Goal: Information Seeking & Learning: Learn about a topic

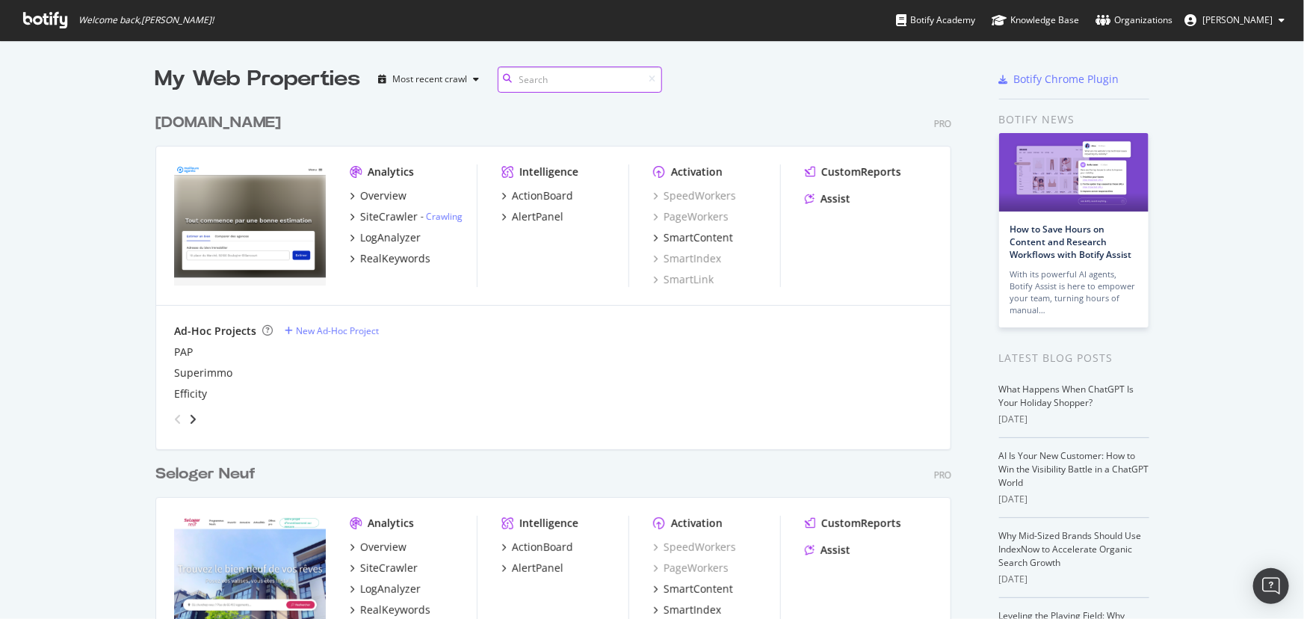
scroll to position [3982, 797]
click at [542, 81] on input at bounding box center [580, 79] width 164 height 26
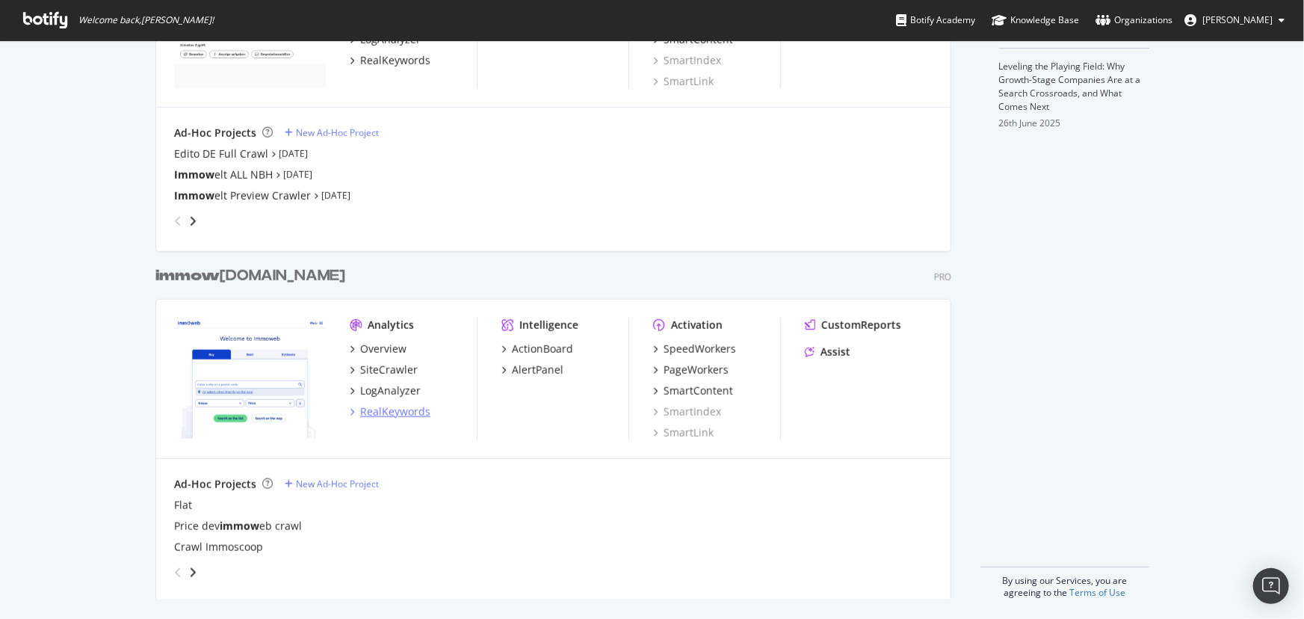
scroll to position [553, 0]
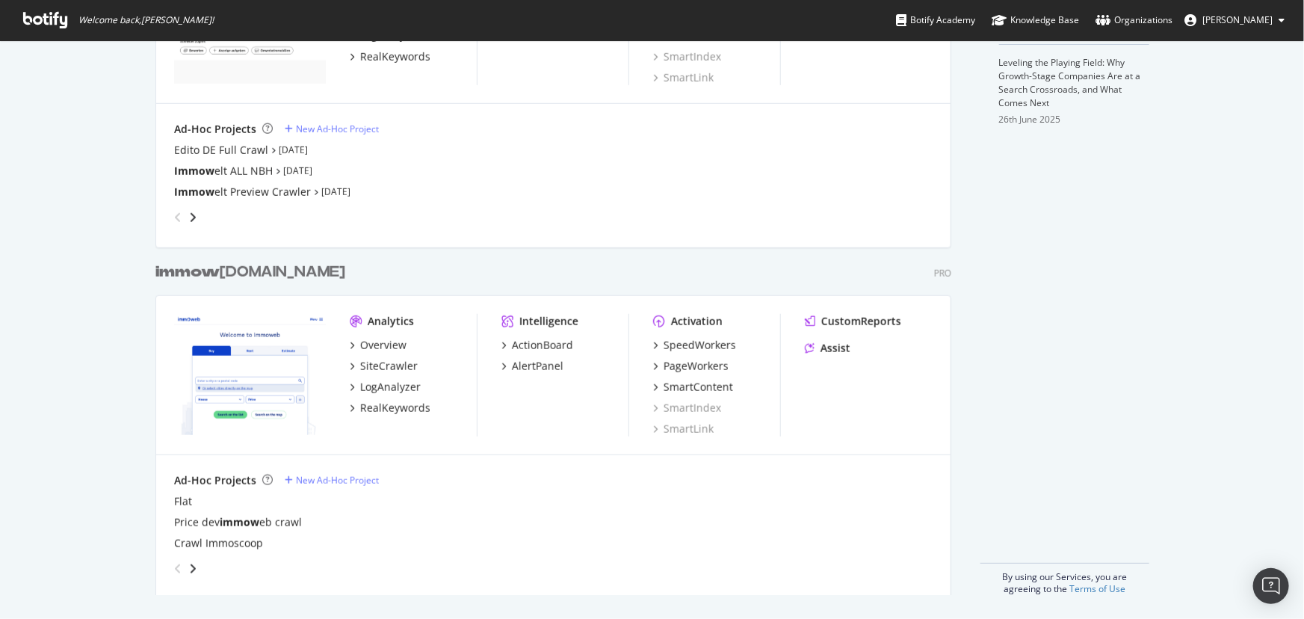
type input "immow"
click at [374, 321] on div "Analytics" at bounding box center [391, 321] width 46 height 15
click at [200, 269] on b "immow" at bounding box center [187, 271] width 64 height 15
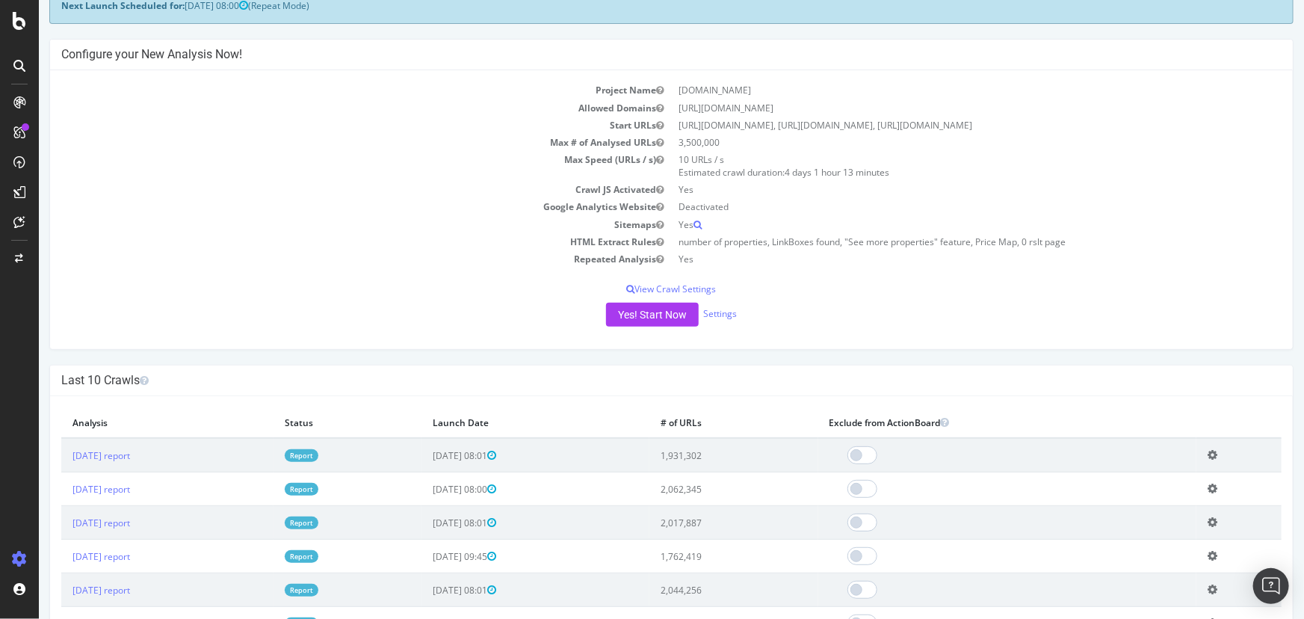
scroll to position [339, 0]
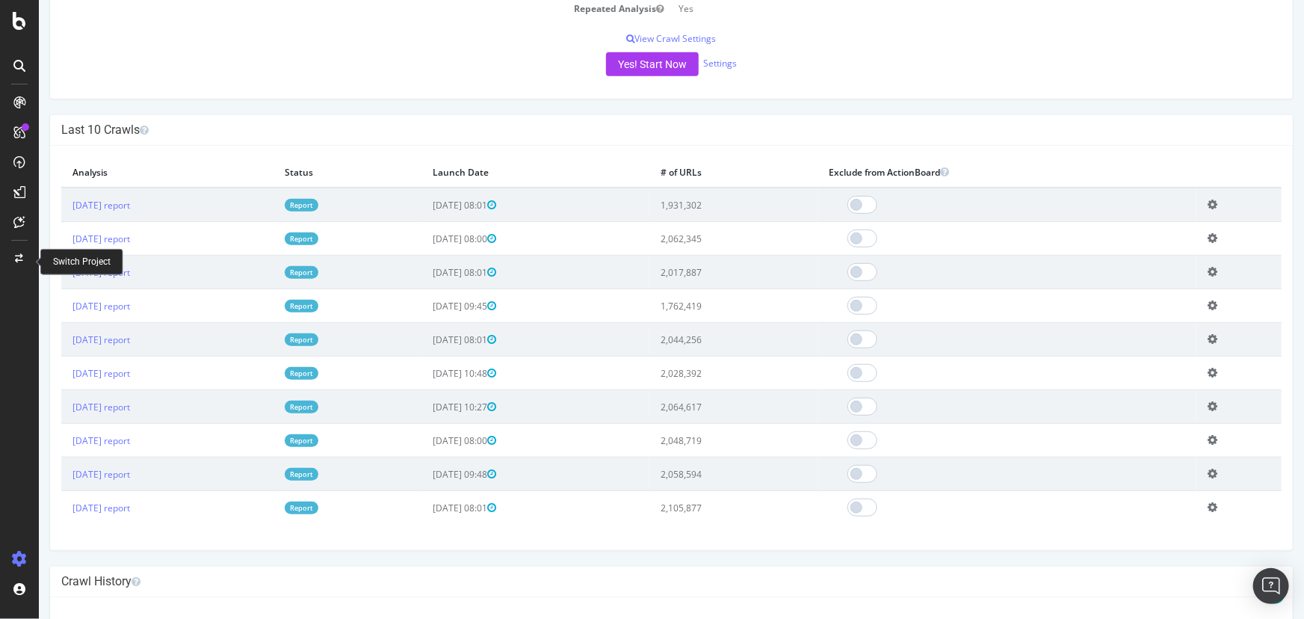
click at [19, 255] on icon at bounding box center [20, 258] width 8 height 9
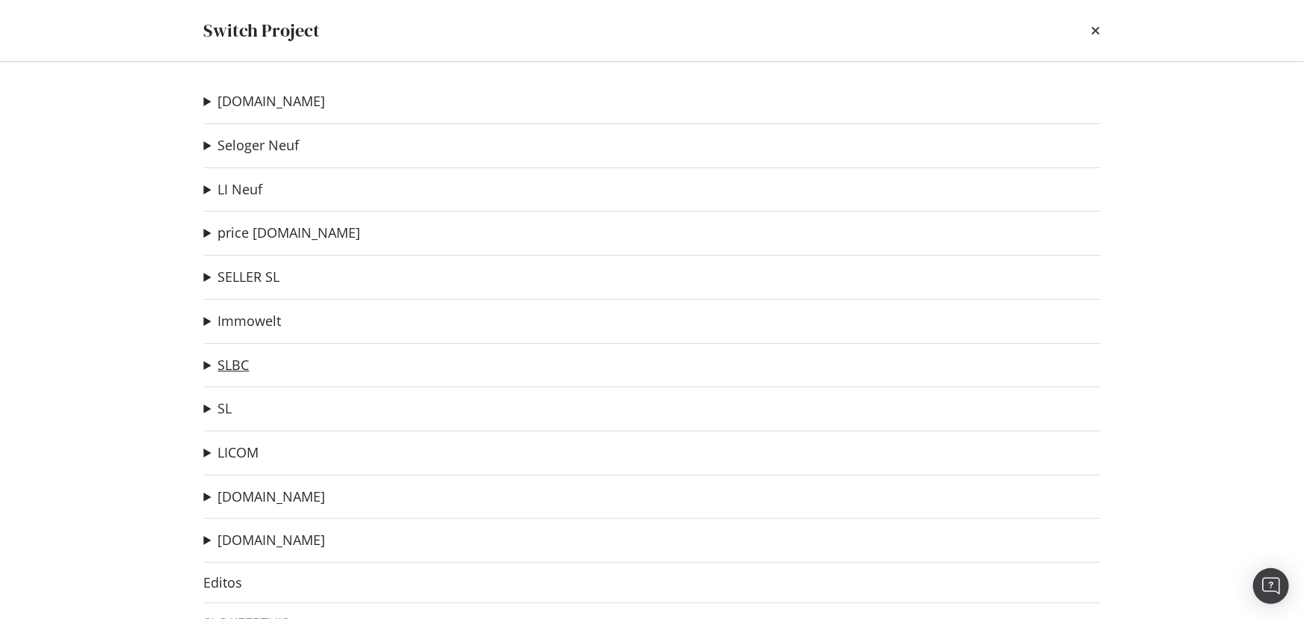
click at [232, 363] on link "SLBC" at bounding box center [233, 365] width 31 height 16
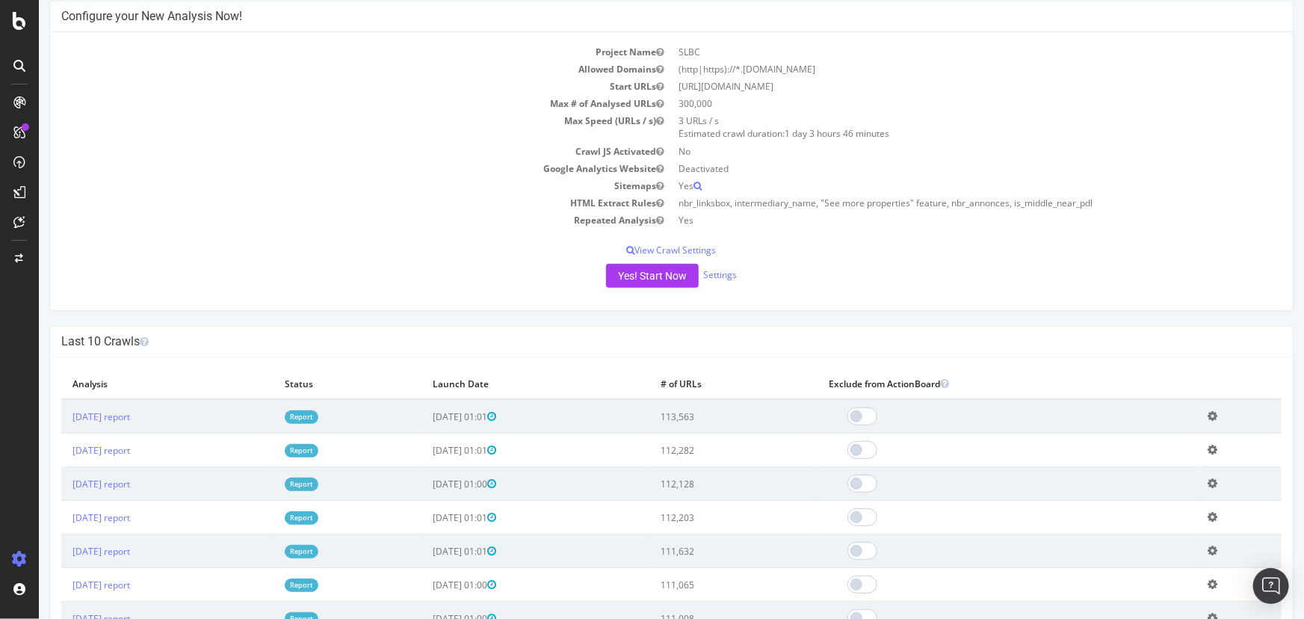
scroll to position [203, 0]
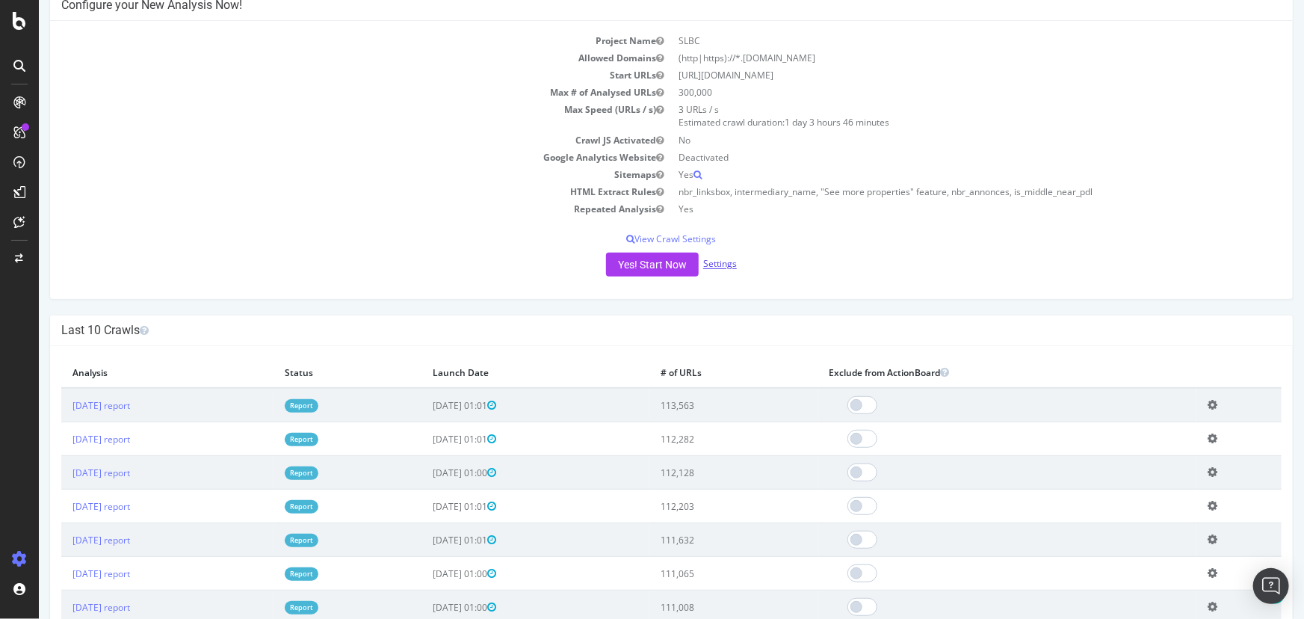
click at [714, 266] on link "Settings" at bounding box center [719, 264] width 34 height 13
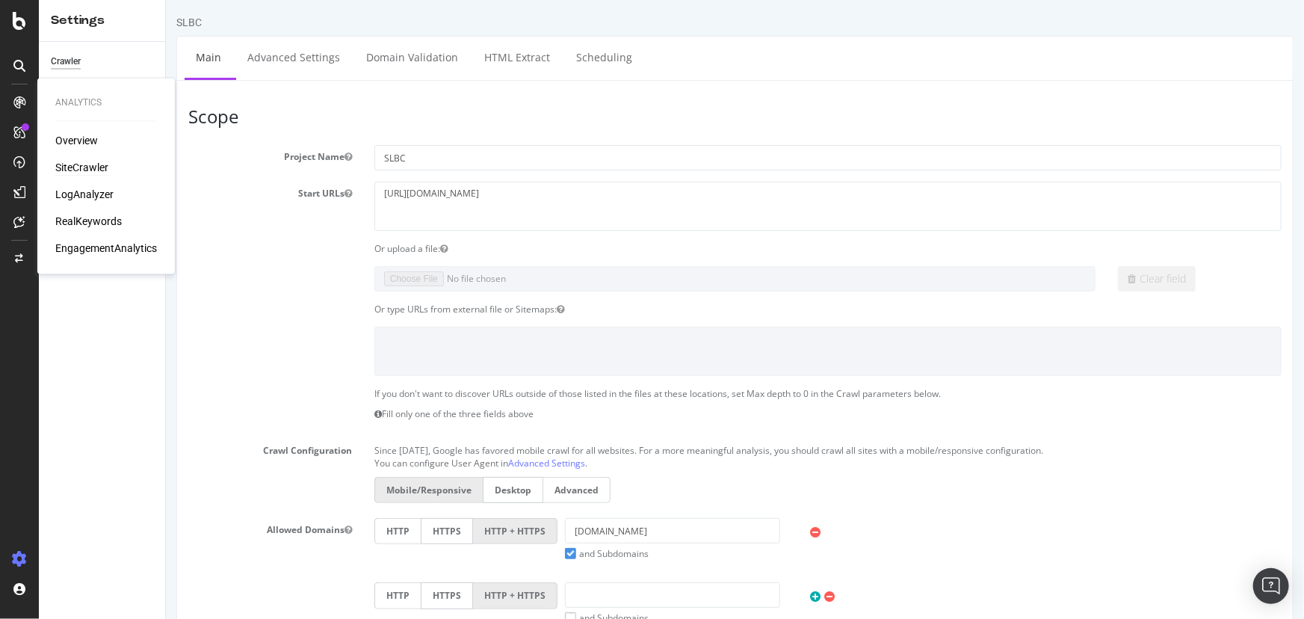
click at [75, 171] on div "SiteCrawler" at bounding box center [81, 168] width 53 height 15
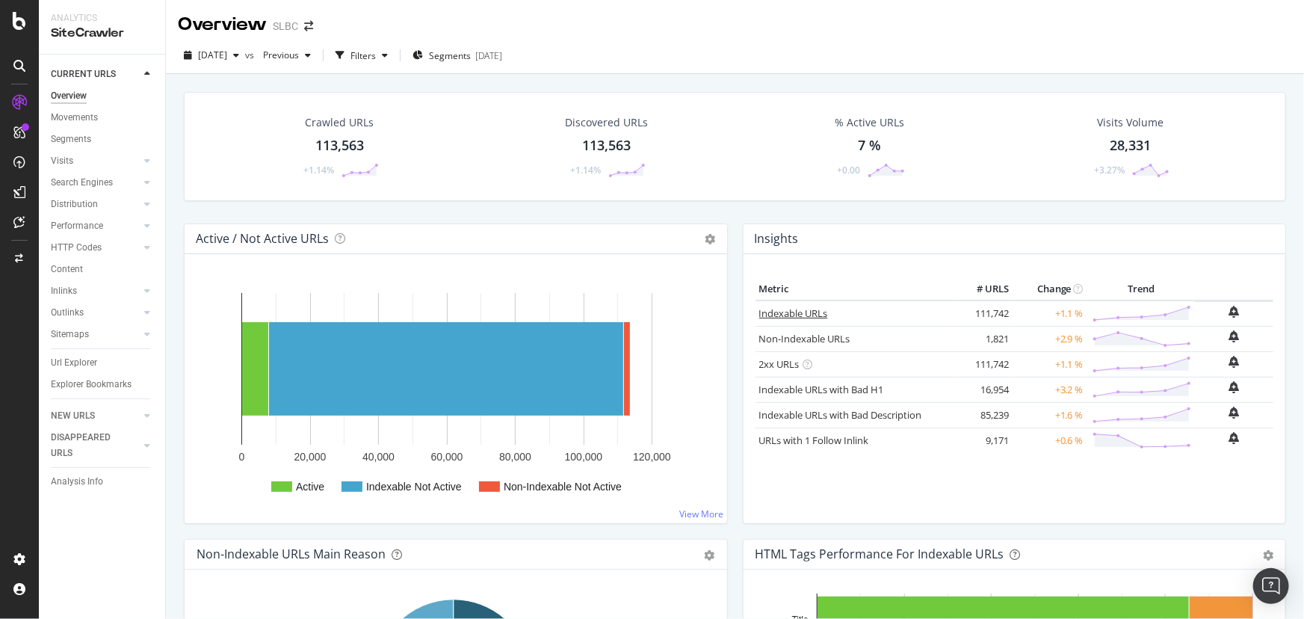
drag, startPoint x: 786, startPoint y: 313, endPoint x: 784, endPoint y: 322, distance: 9.1
click at [786, 313] on link "Indexable URLs" at bounding box center [793, 312] width 69 height 13
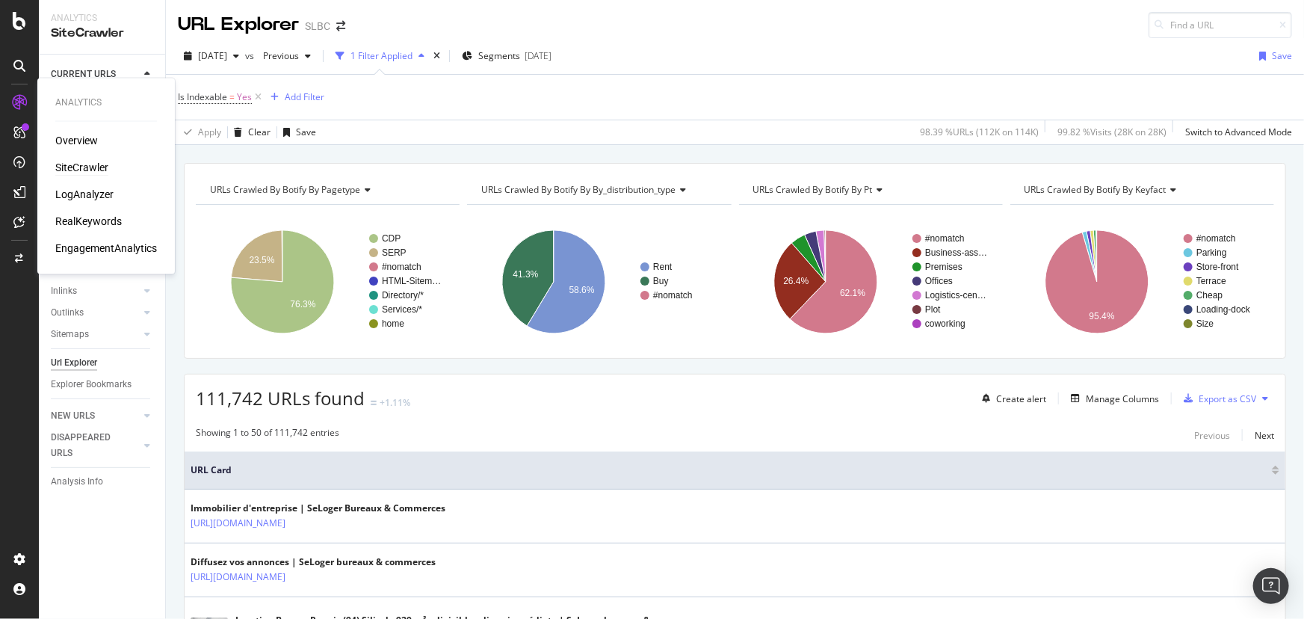
click at [96, 170] on div "SiteCrawler" at bounding box center [81, 168] width 53 height 15
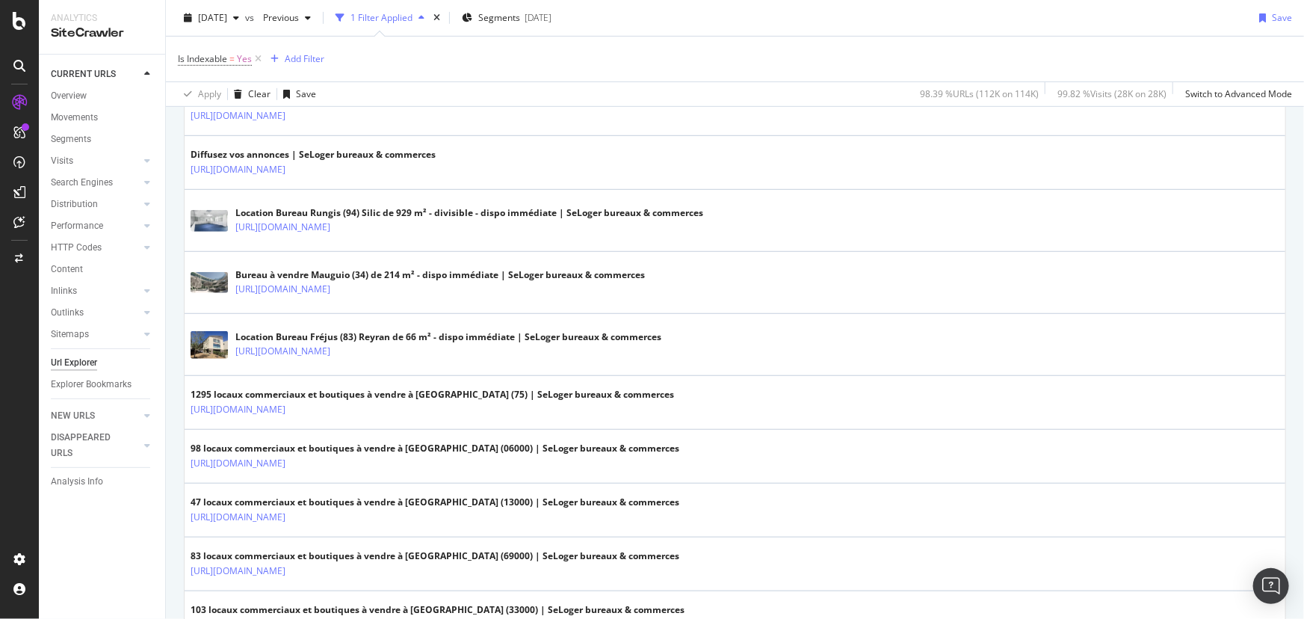
scroll to position [882, 0]
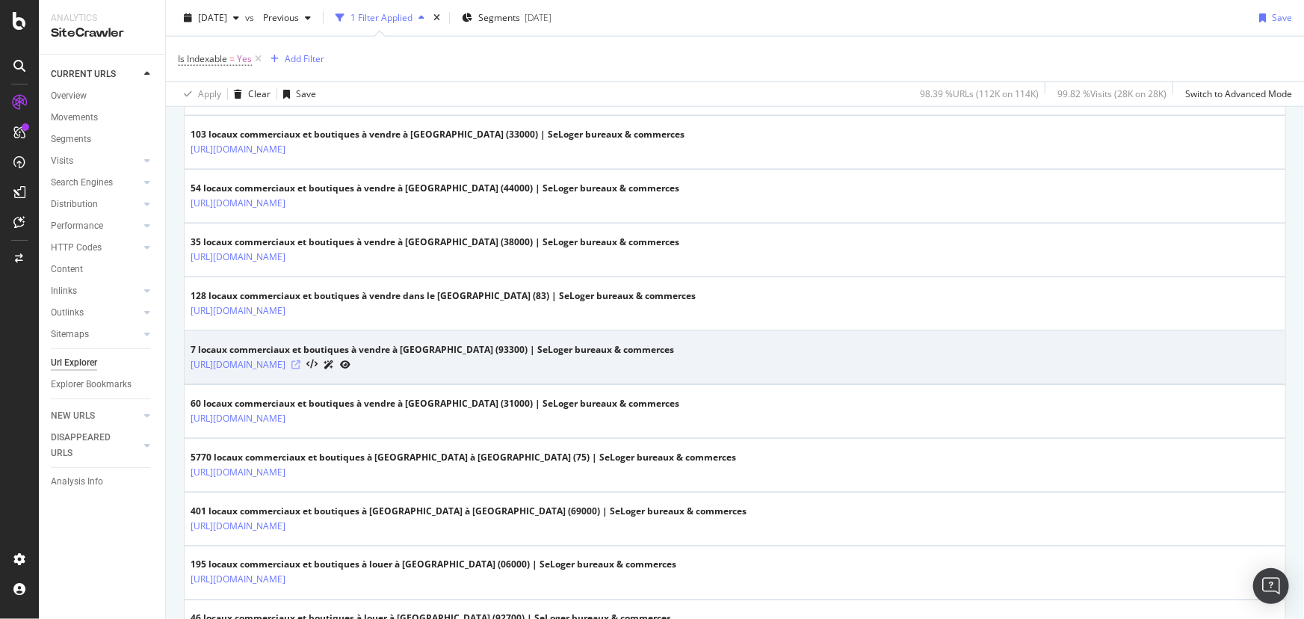
click at [300, 362] on icon at bounding box center [295, 364] width 9 height 9
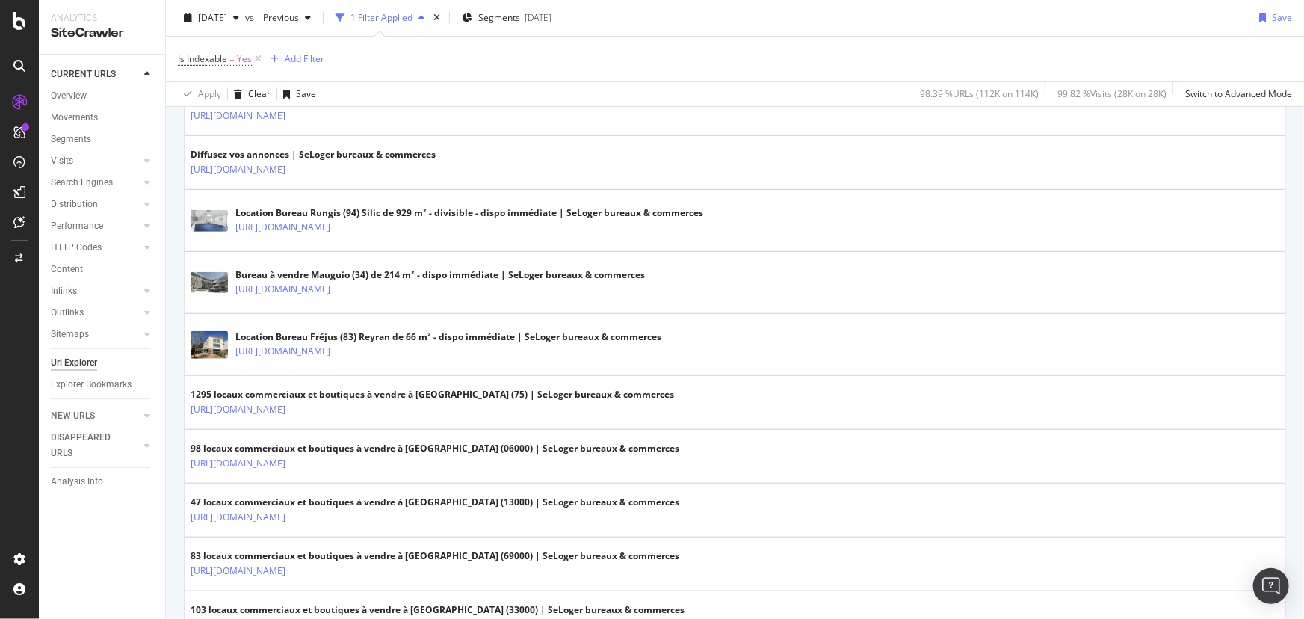
scroll to position [67, 0]
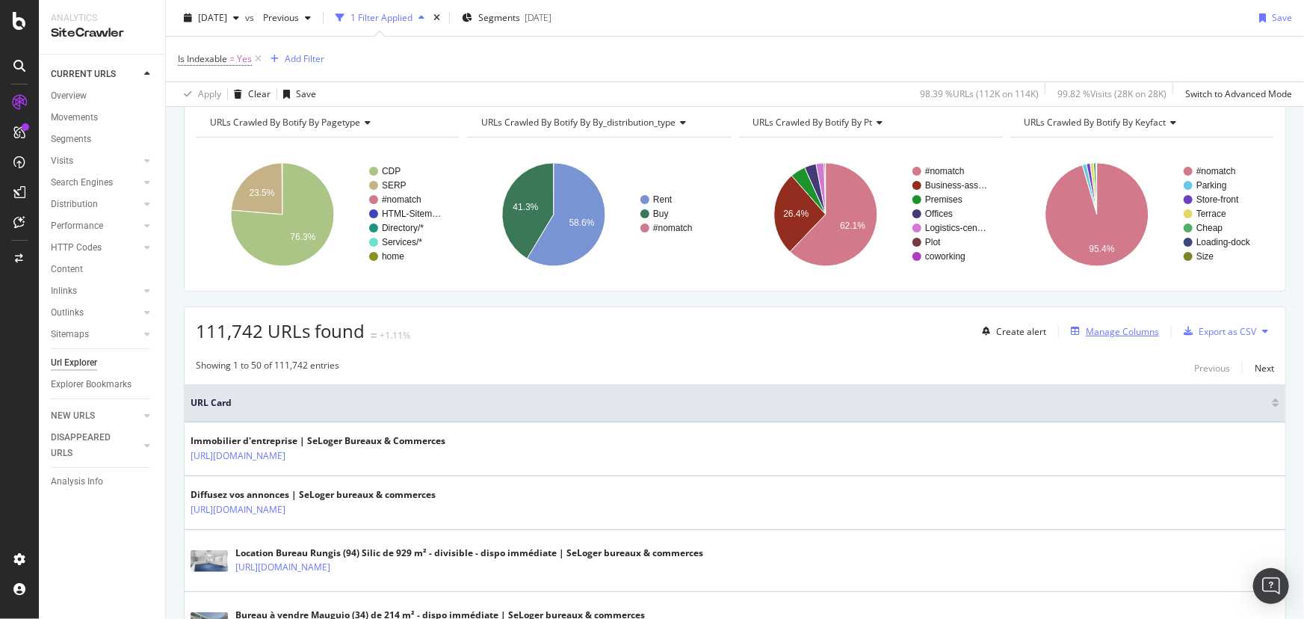
click at [1093, 326] on div "Manage Columns" at bounding box center [1122, 331] width 73 height 13
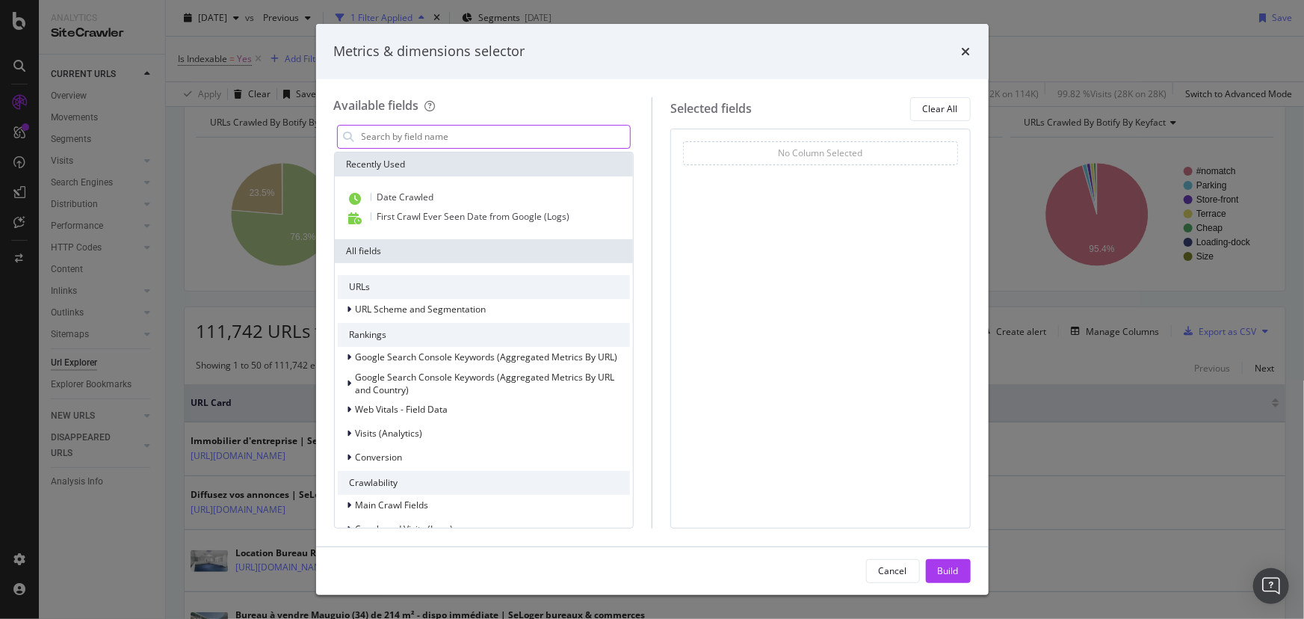
click at [507, 134] on input "modal" at bounding box center [495, 137] width 270 height 22
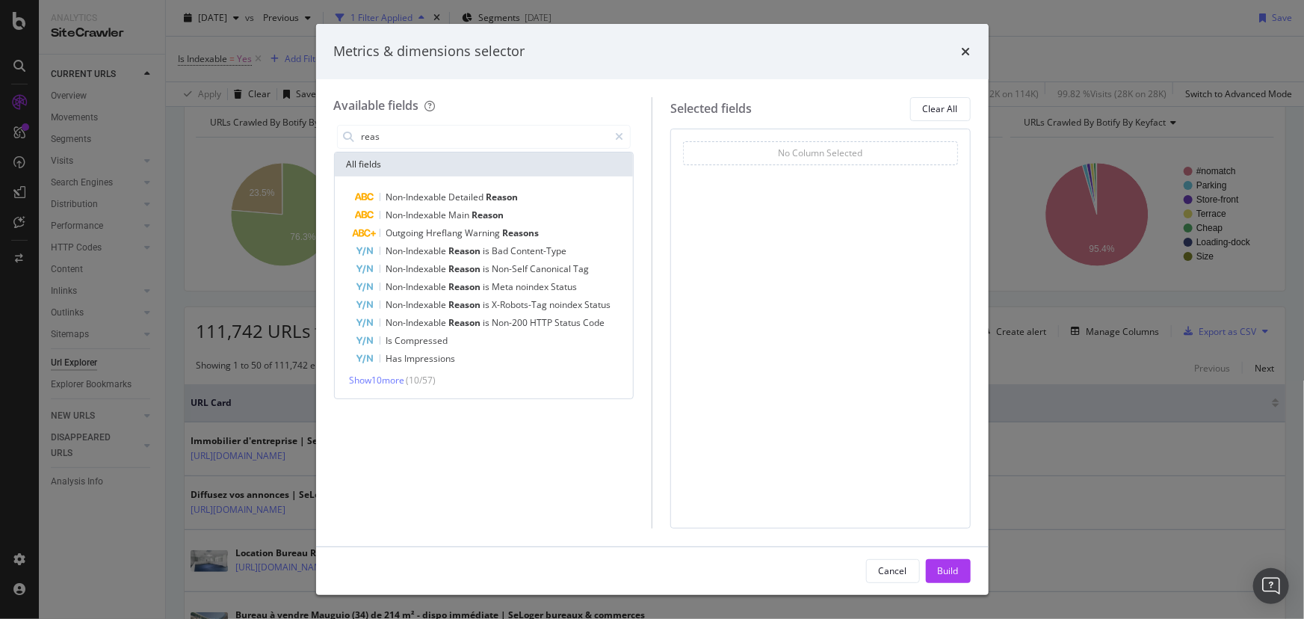
type input "reas"
click at [1118, 343] on div "Metrics & dimensions selector Available fields reas All fields Non-Indexable De…" at bounding box center [652, 309] width 1304 height 619
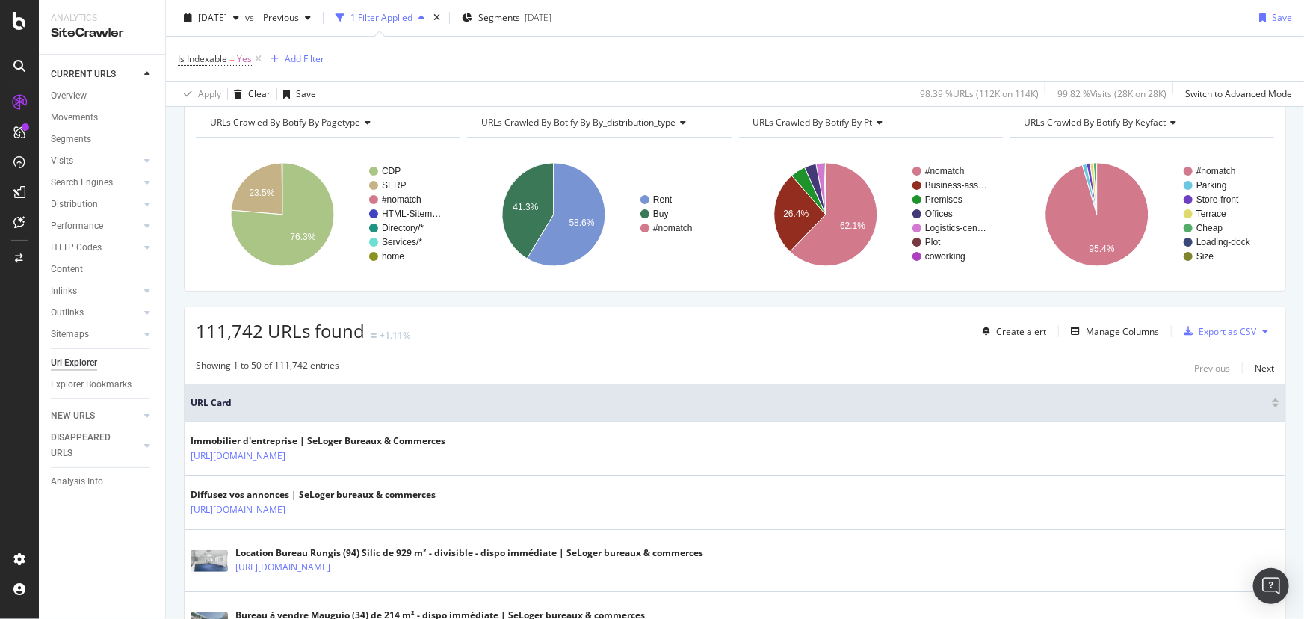
click at [1074, 123] on span "URLs Crawled By Botify By keyfact" at bounding box center [1095, 122] width 142 height 13
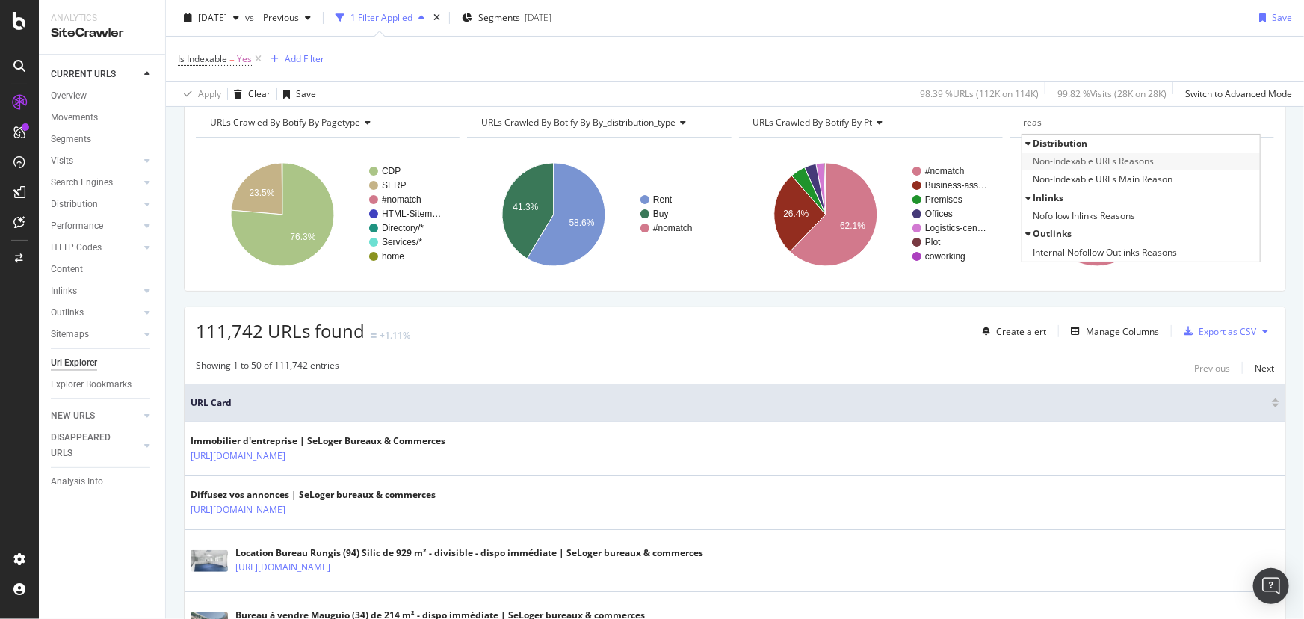
type input "reas"
click at [1083, 164] on span "Non-Indexable URLs Reasons" at bounding box center [1093, 161] width 121 height 15
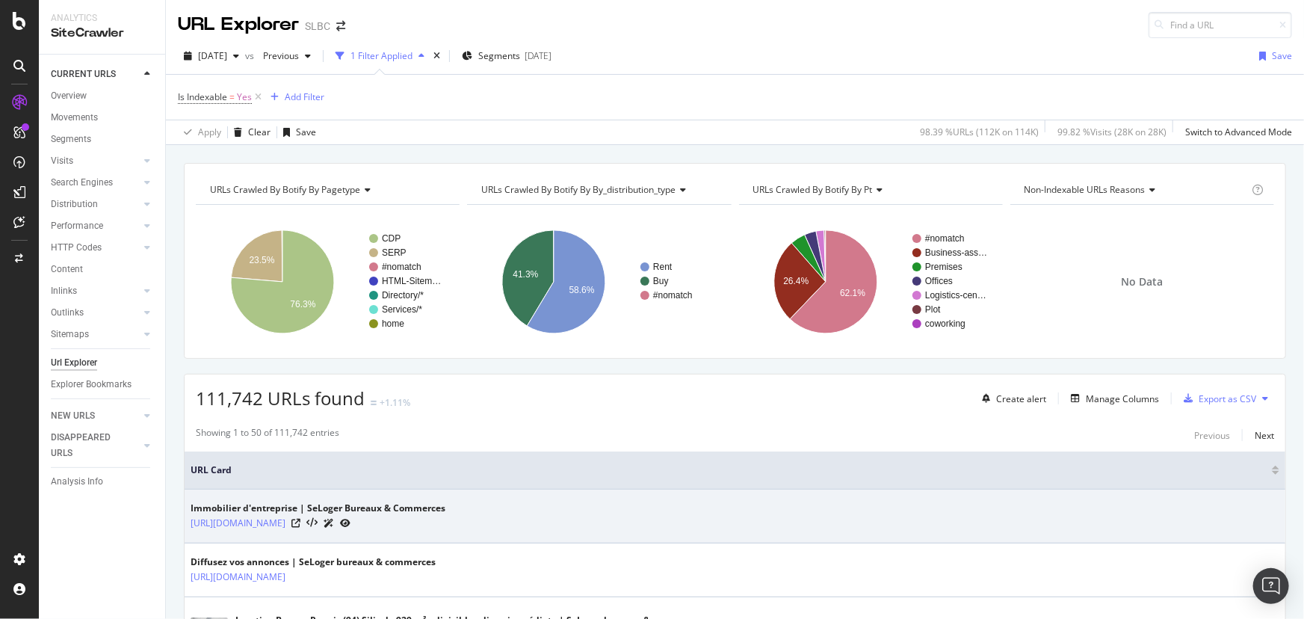
scroll to position [339, 0]
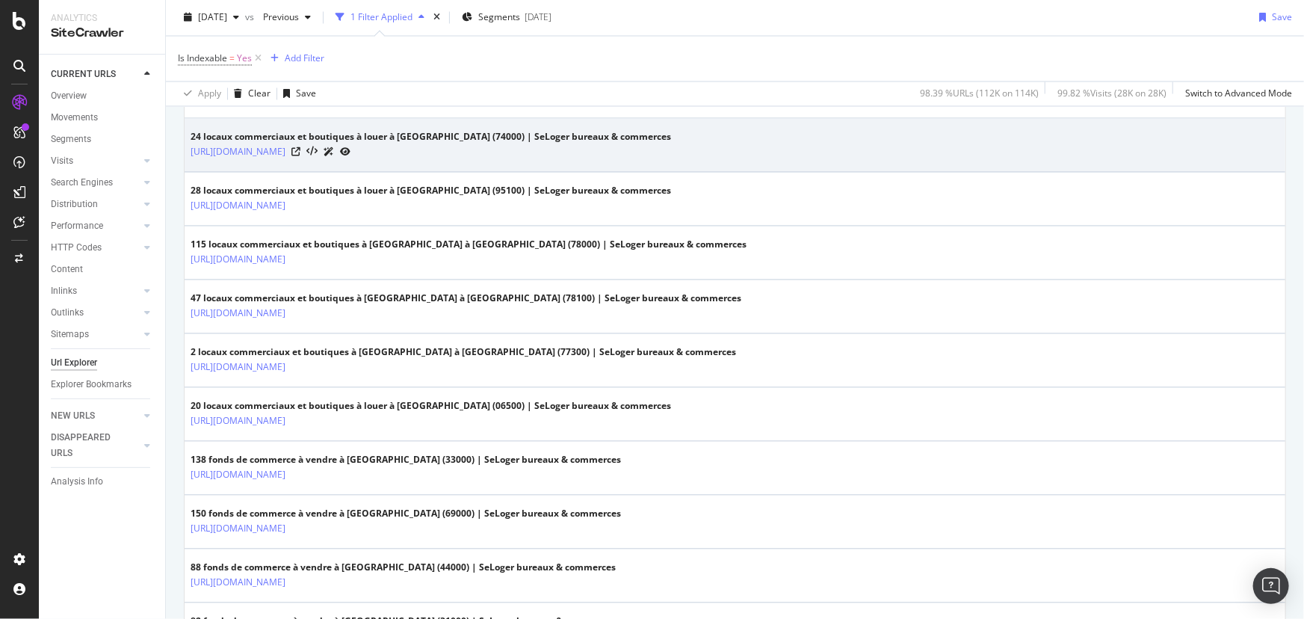
scroll to position [1697, 0]
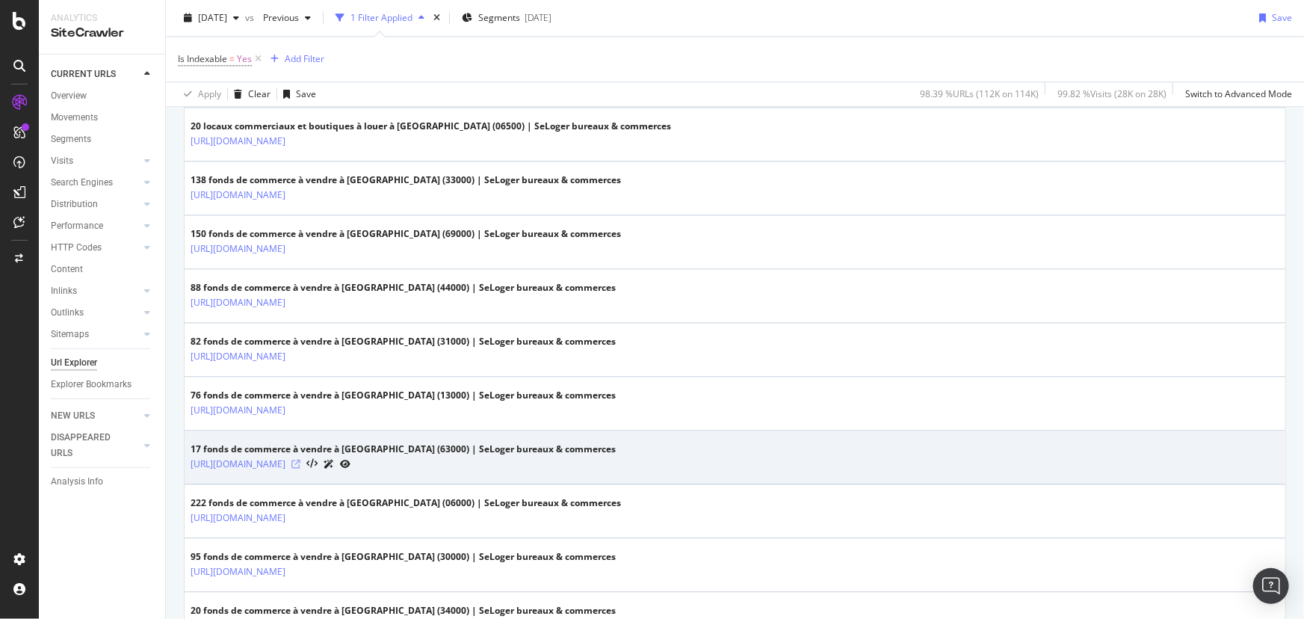
click at [300, 459] on icon at bounding box center [295, 463] width 9 height 9
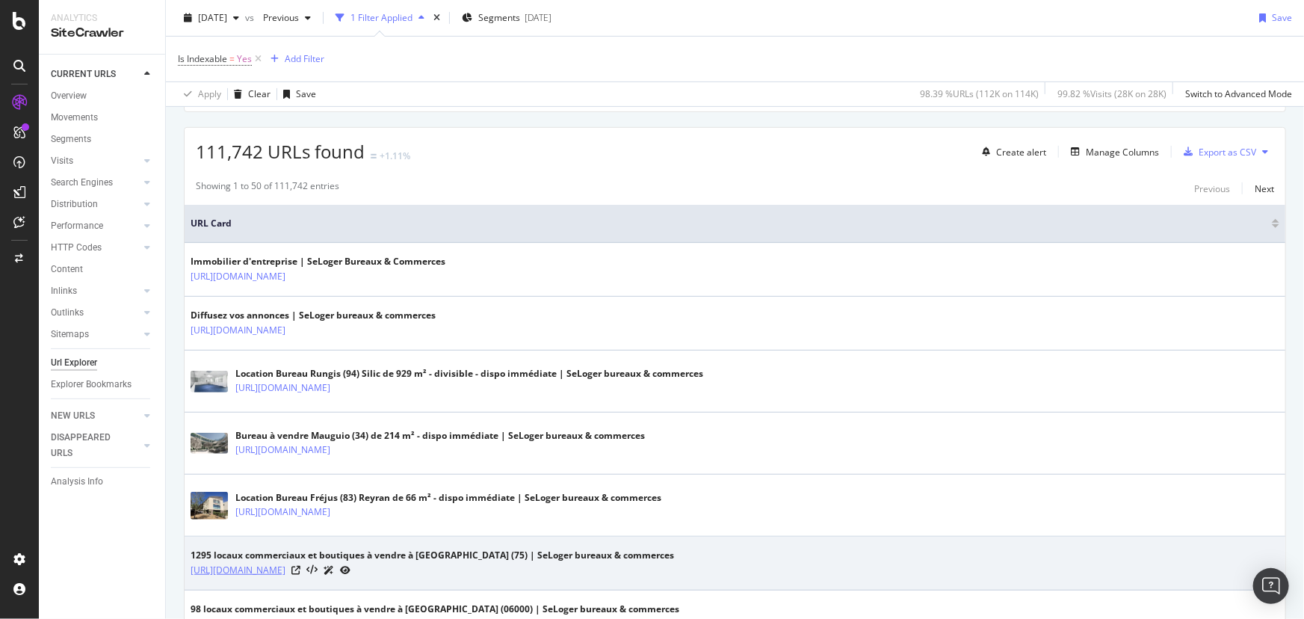
scroll to position [0, 0]
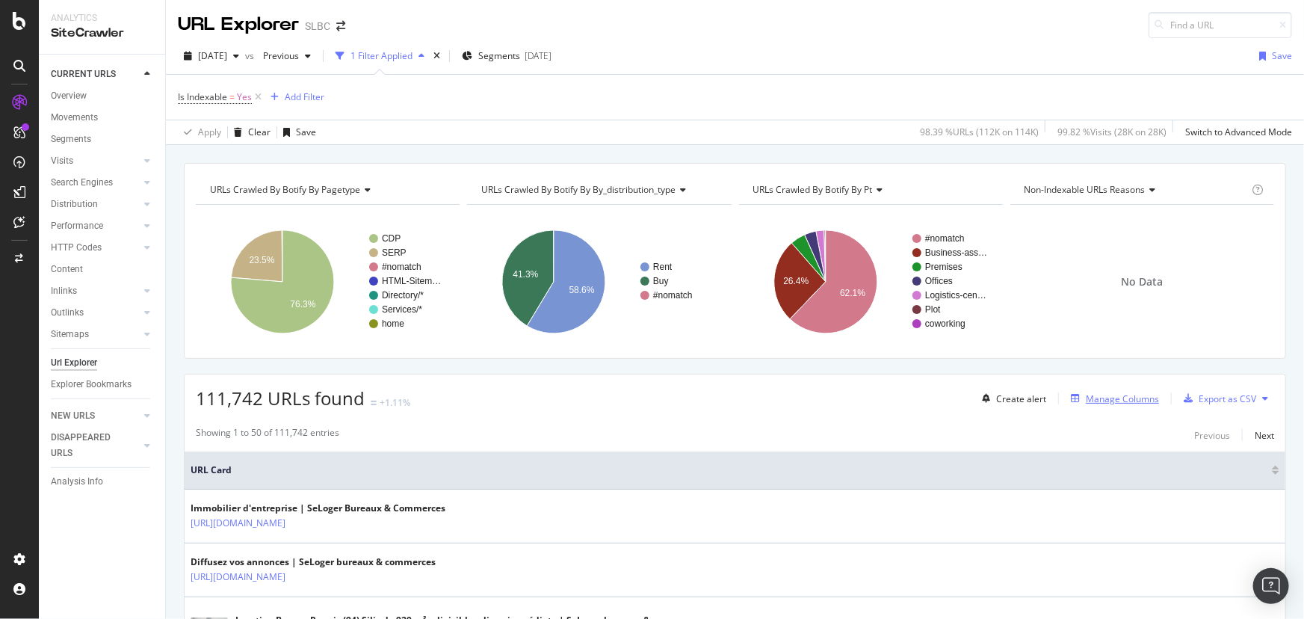
click at [1117, 395] on div "Manage Columns" at bounding box center [1122, 398] width 73 height 13
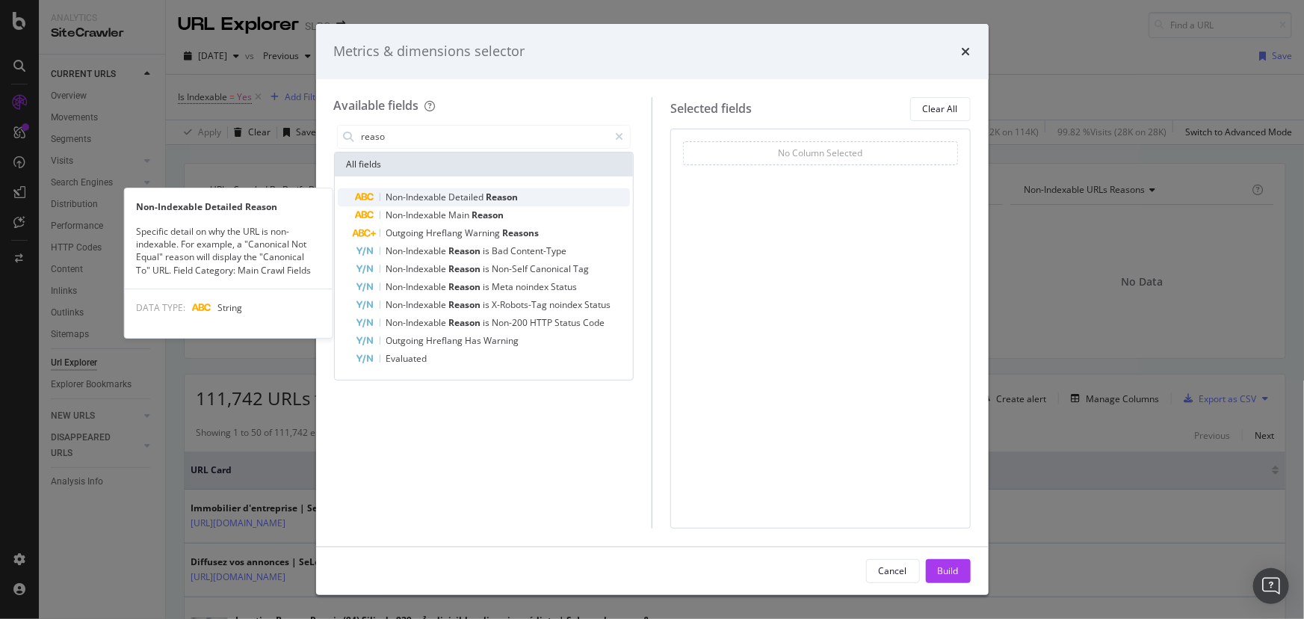
type input "reaso"
click at [527, 193] on div "Non-Indexable Detailed Reason" at bounding box center [493, 197] width 275 height 18
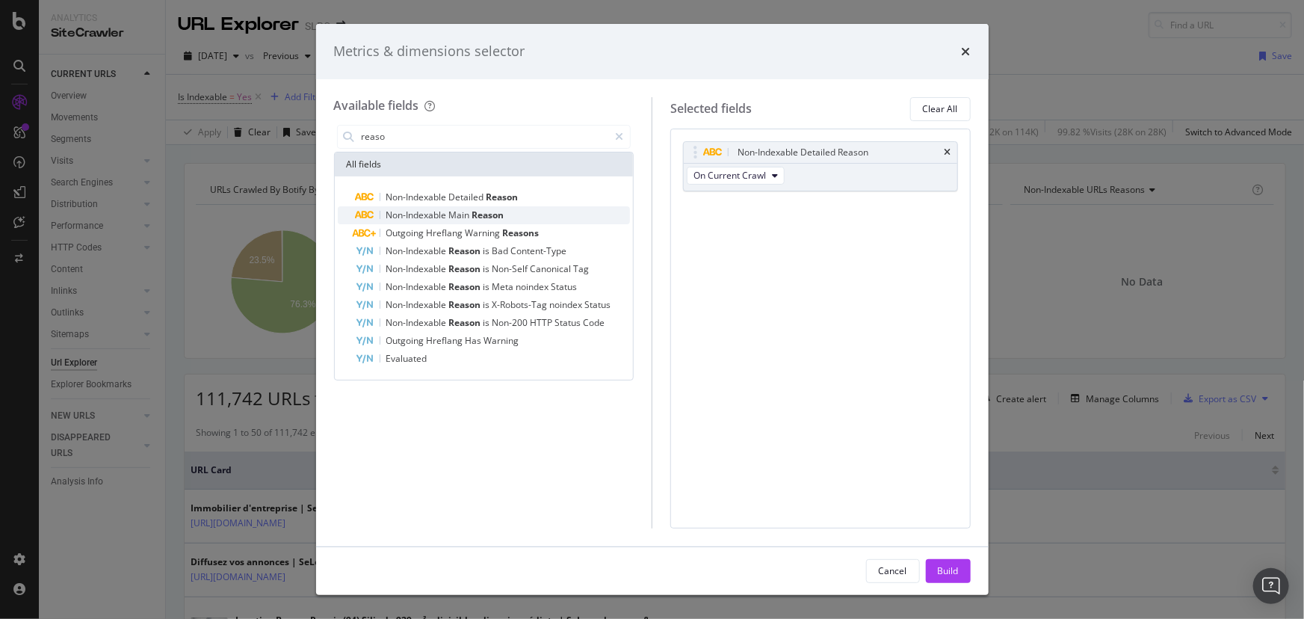
click at [448, 222] on div "Non-Indexable Main Reason" at bounding box center [493, 215] width 275 height 18
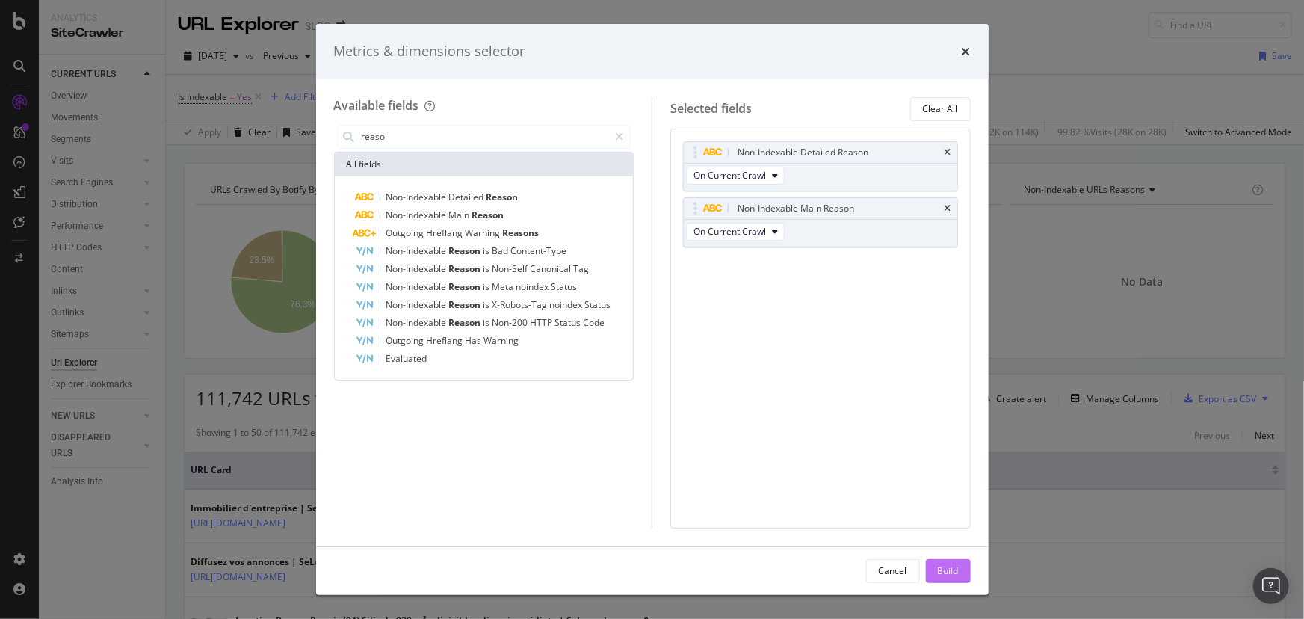
click at [951, 567] on div "Build" at bounding box center [948, 570] width 21 height 13
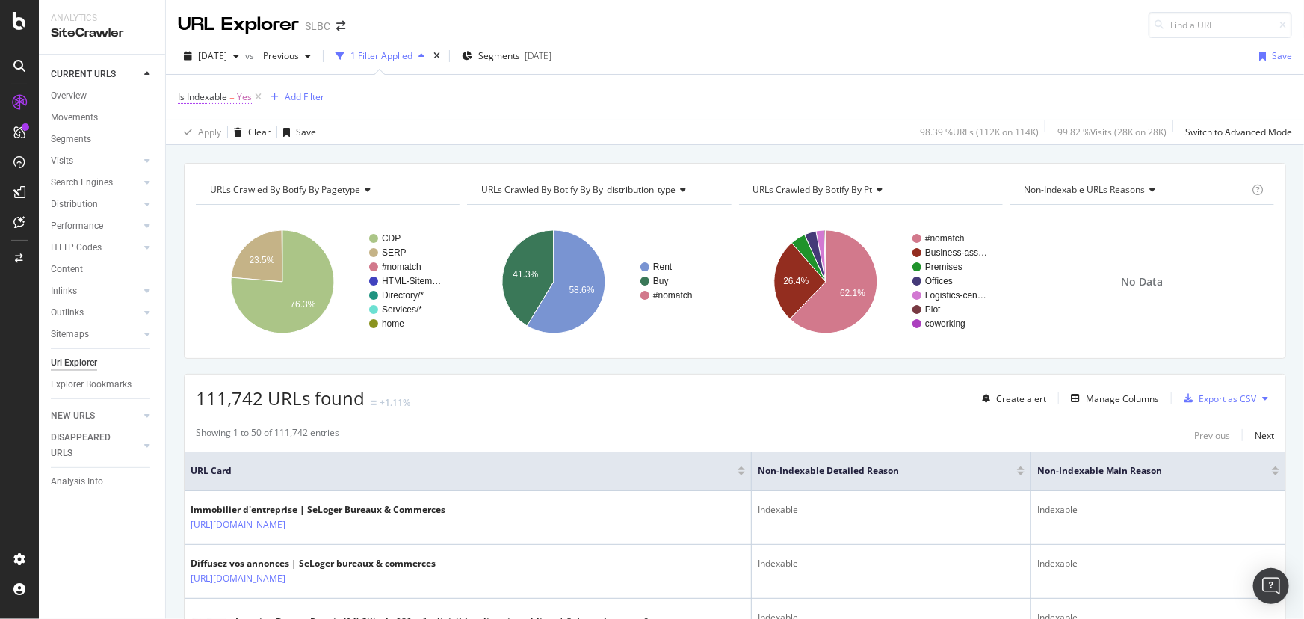
click at [207, 99] on span "Is Indexable" at bounding box center [202, 96] width 49 height 13
click at [214, 151] on icon at bounding box center [211, 155] width 10 height 9
click at [215, 208] on div "No" at bounding box center [274, 205] width 160 height 19
click at [341, 191] on div "Apply" at bounding box center [343, 187] width 23 height 13
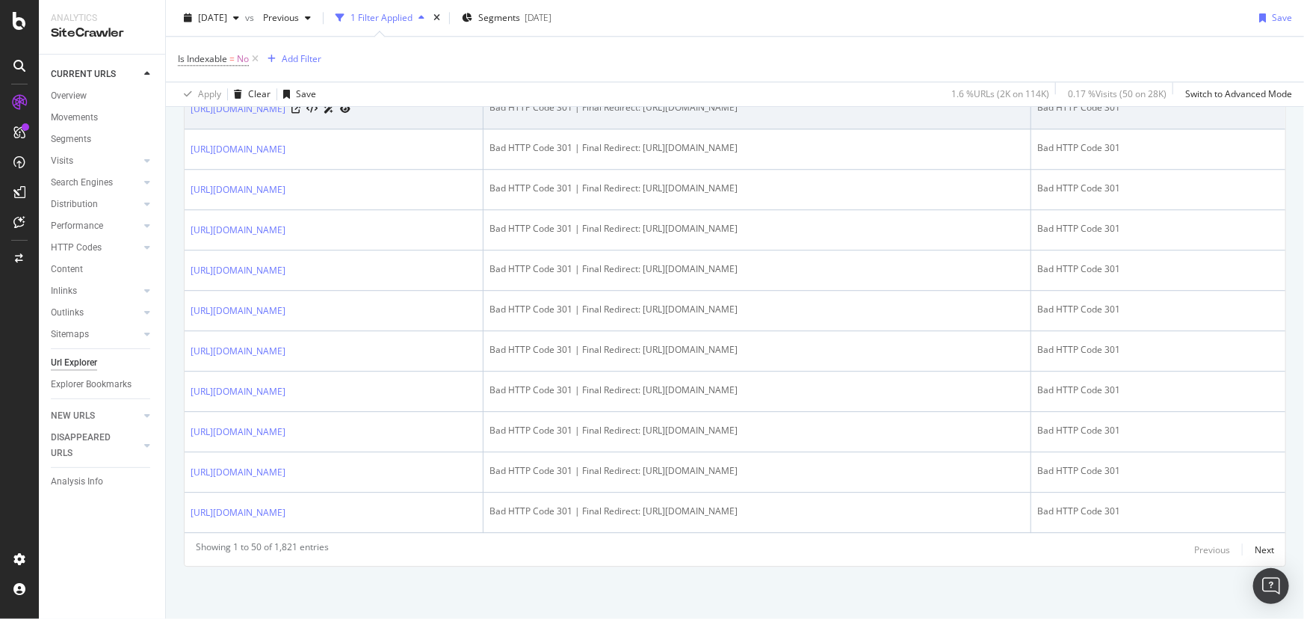
scroll to position [2785, 0]
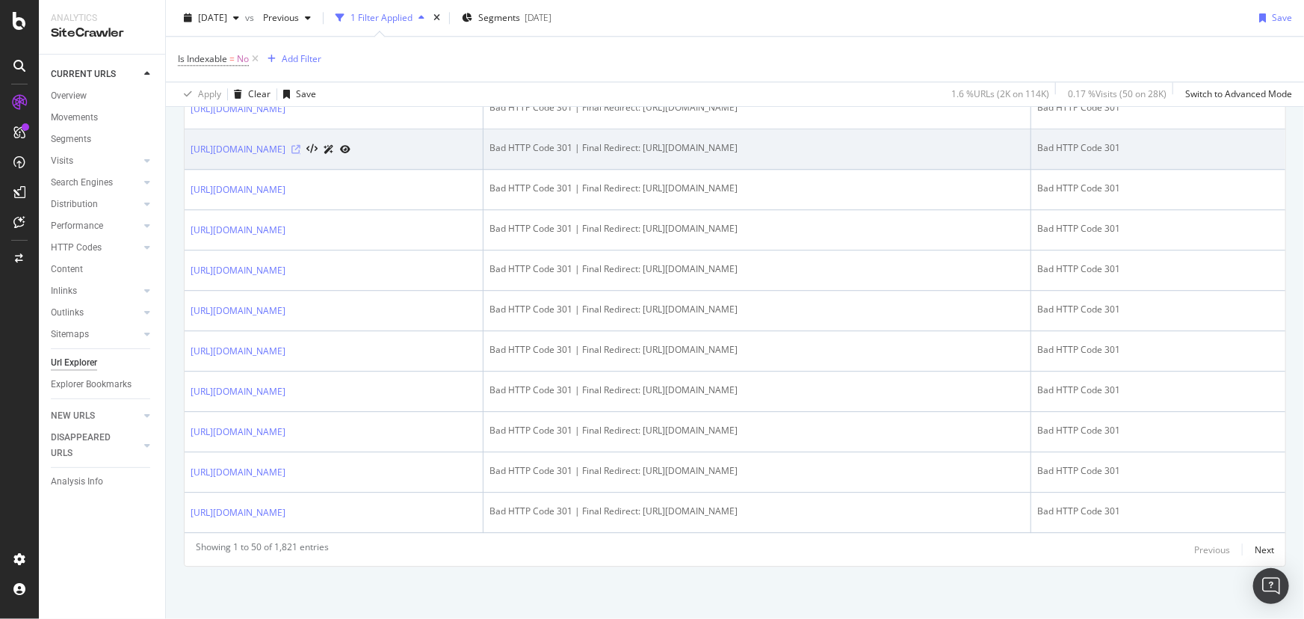
click at [300, 154] on icon at bounding box center [295, 149] width 9 height 9
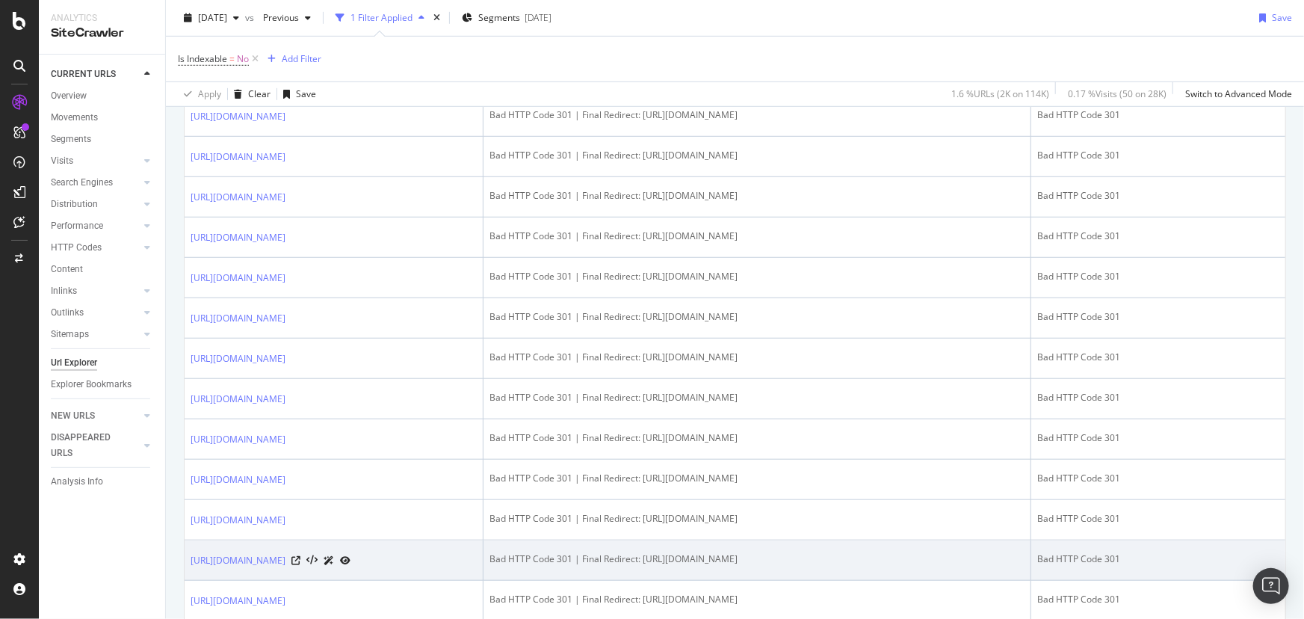
scroll to position [0, 0]
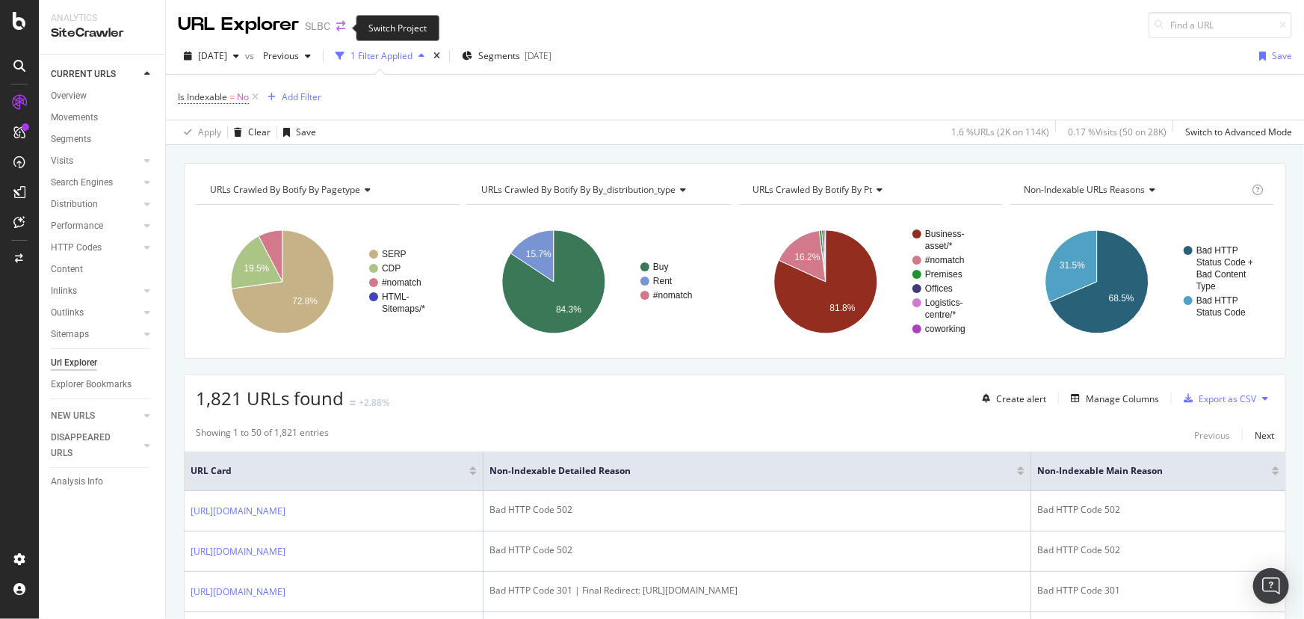
click at [342, 29] on icon "arrow-right-arrow-left" at bounding box center [340, 26] width 9 height 10
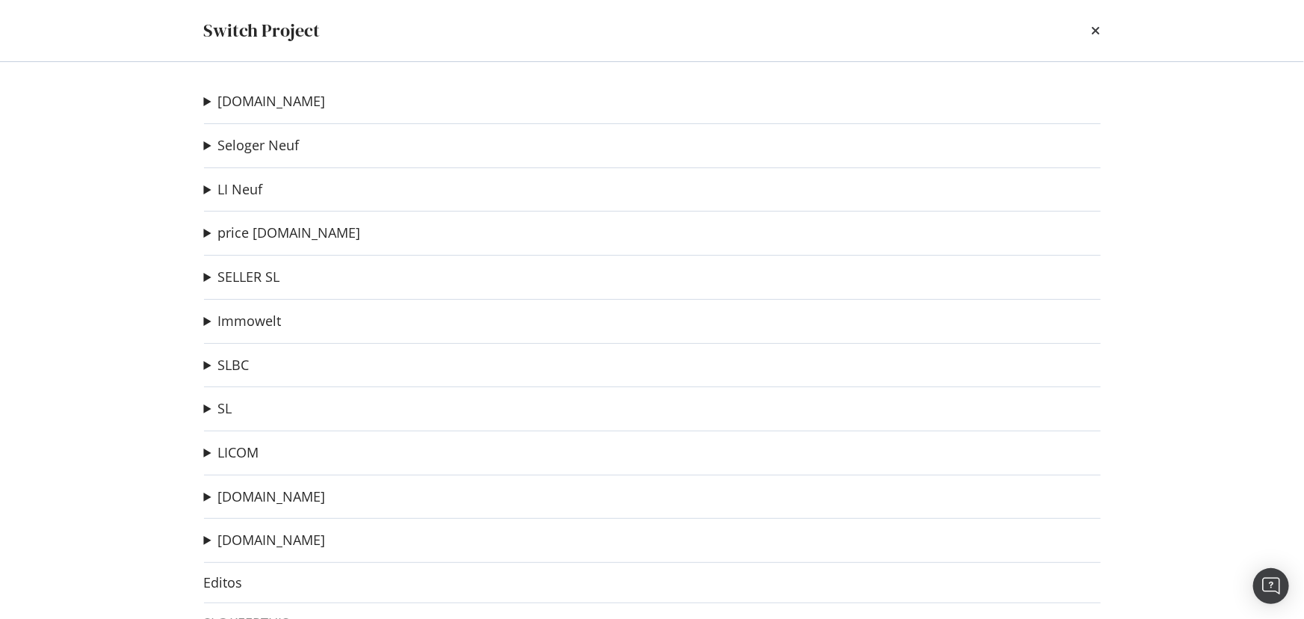
click at [205, 406] on summary "SL" at bounding box center [218, 408] width 28 height 19
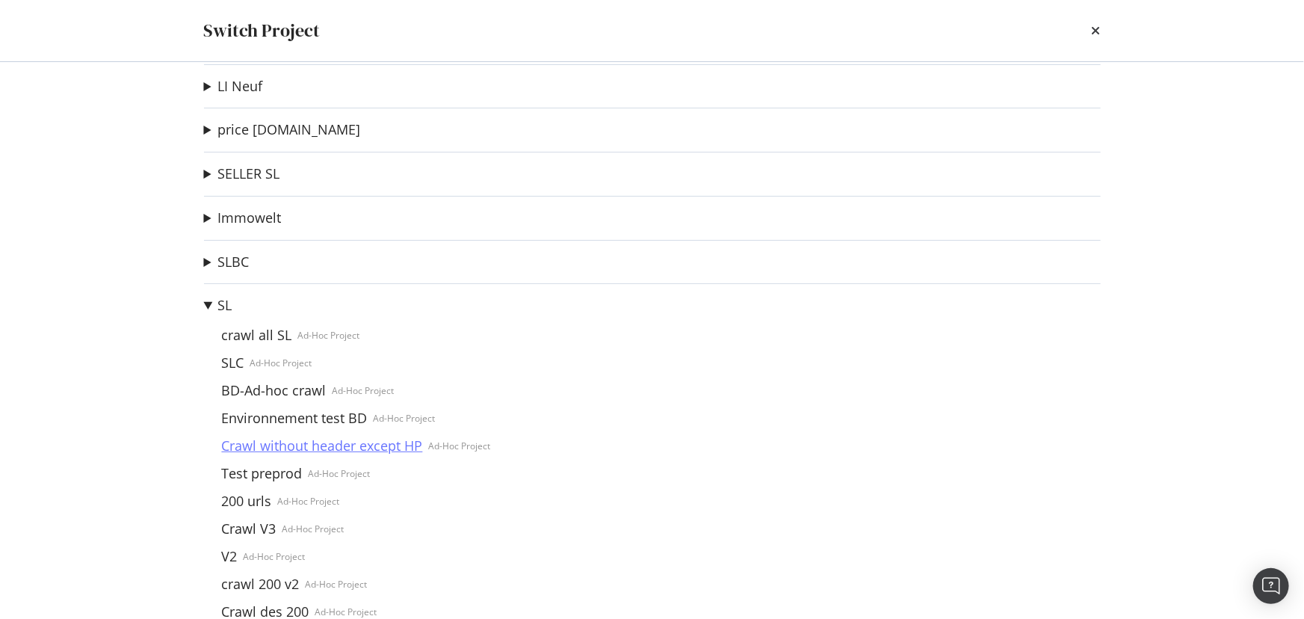
scroll to position [135, 0]
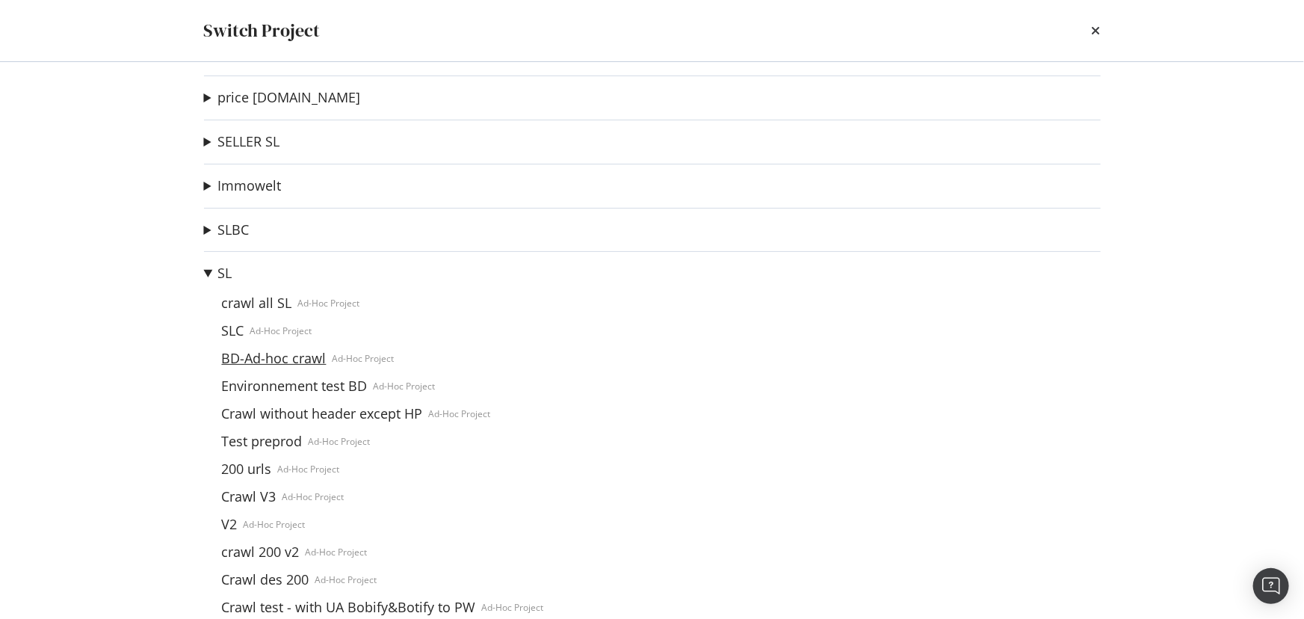
click at [291, 362] on link "BD-Ad-hoc crawl" at bounding box center [274, 358] width 117 height 16
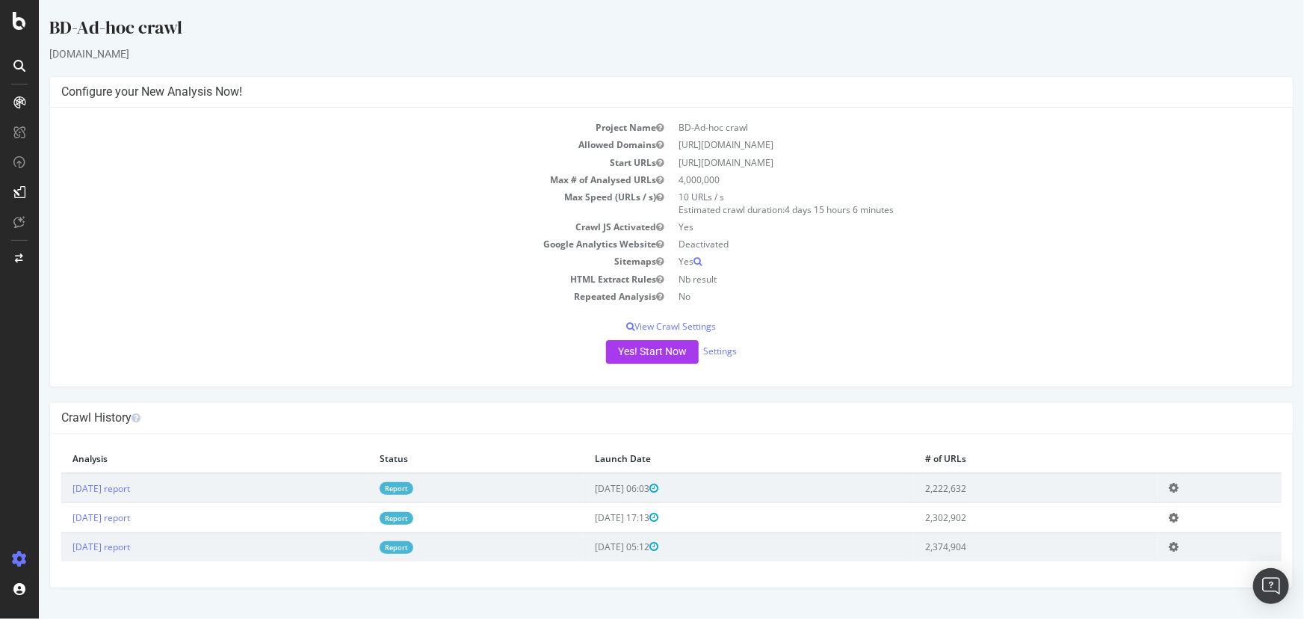
click at [412, 487] on link "Report" at bounding box center [396, 488] width 34 height 13
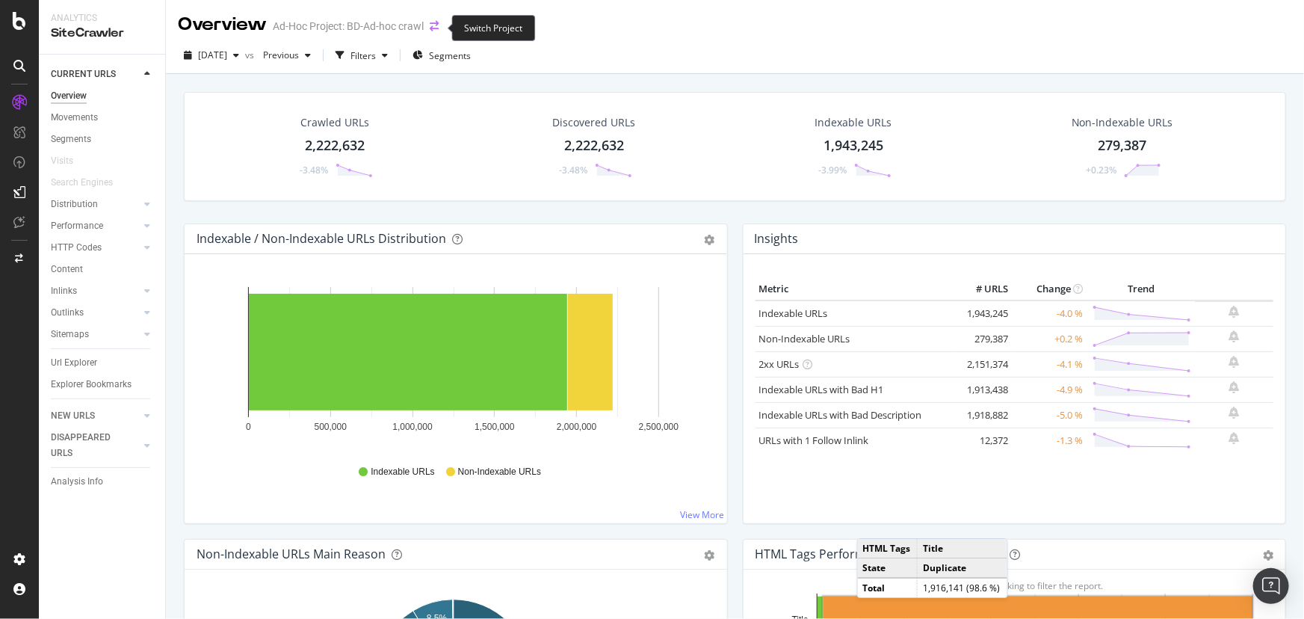
click at [433, 28] on icon "arrow-right-arrow-left" at bounding box center [434, 26] width 9 height 10
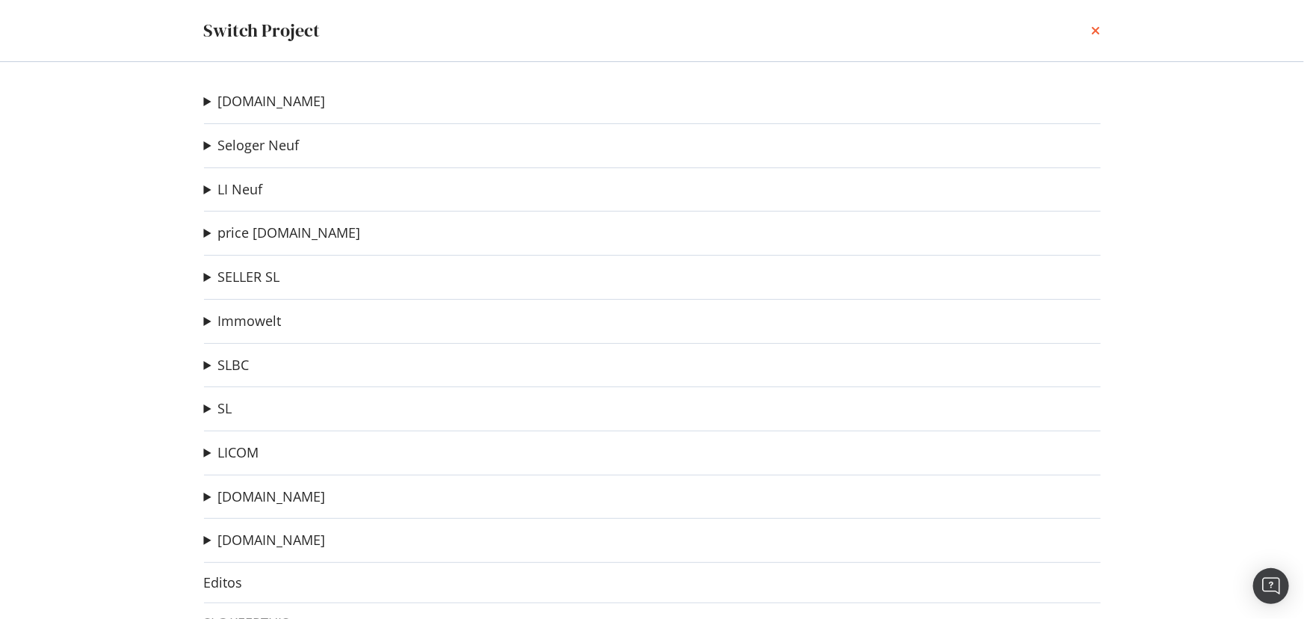
click at [1096, 26] on icon "times" at bounding box center [1096, 31] width 9 height 12
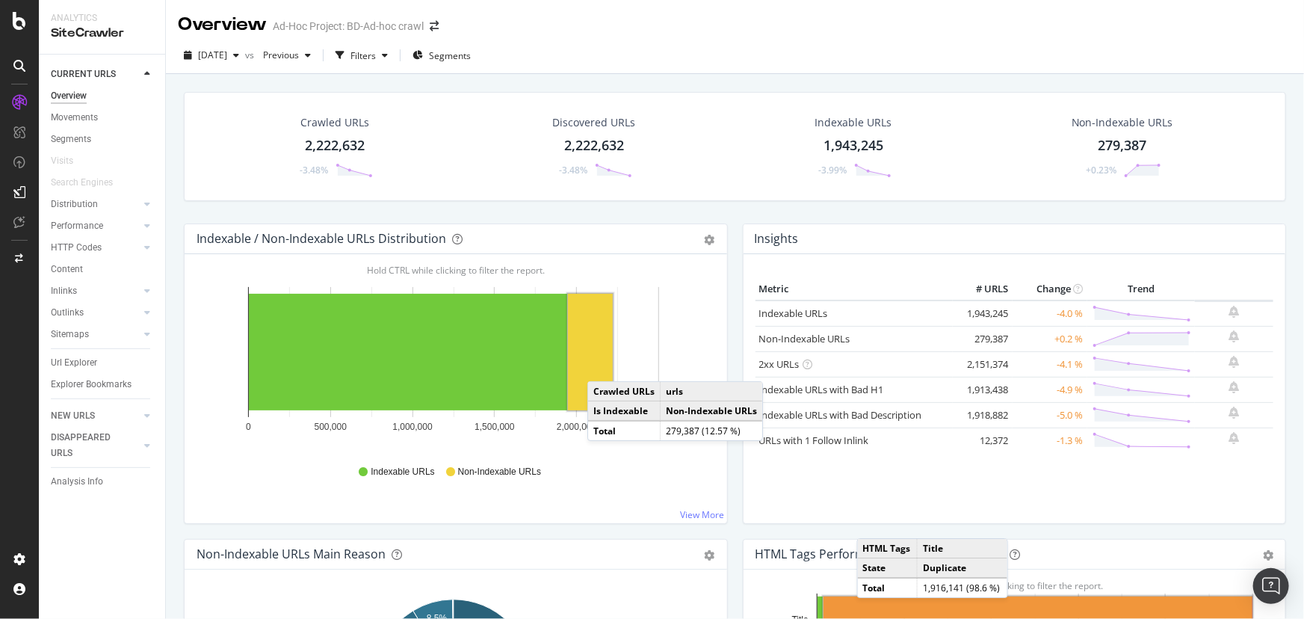
click at [602, 366] on rect "A chart." at bounding box center [590, 352] width 45 height 117
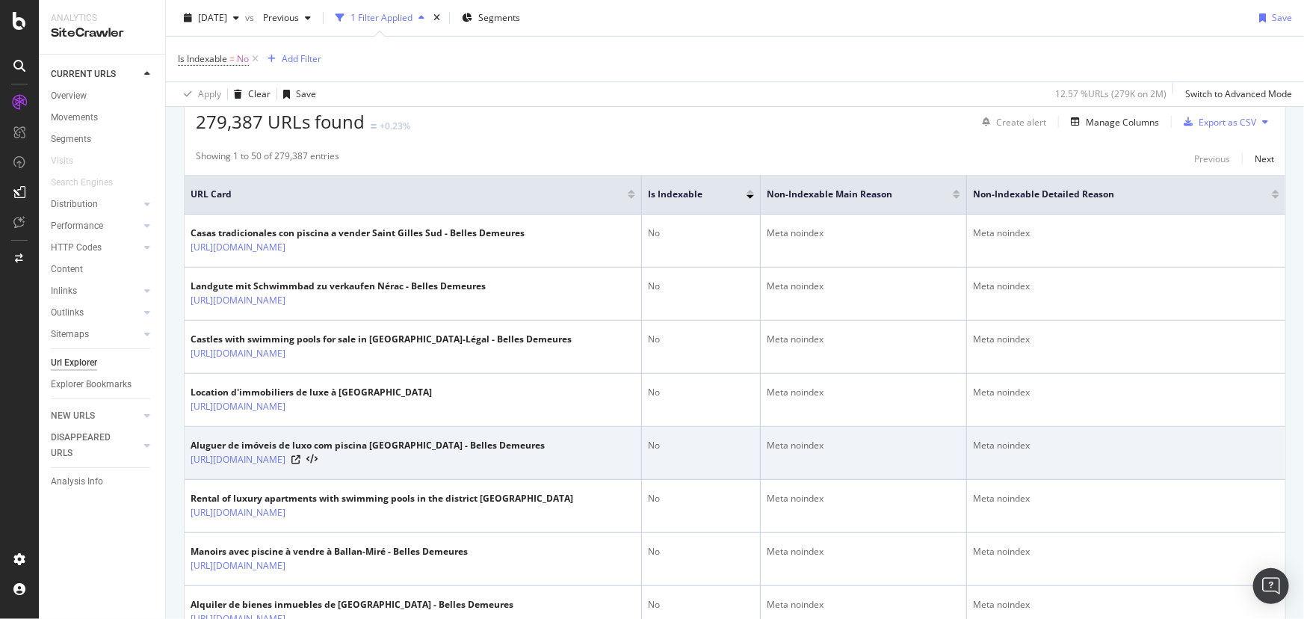
scroll to position [407, 0]
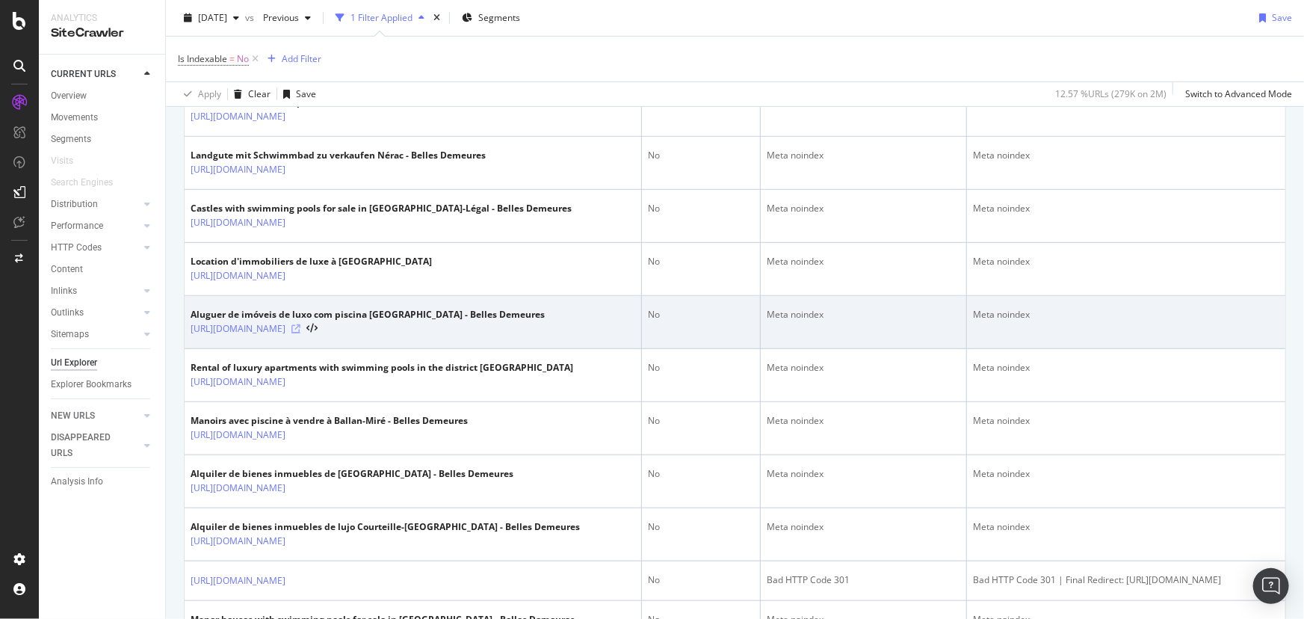
click at [300, 333] on icon at bounding box center [295, 328] width 9 height 9
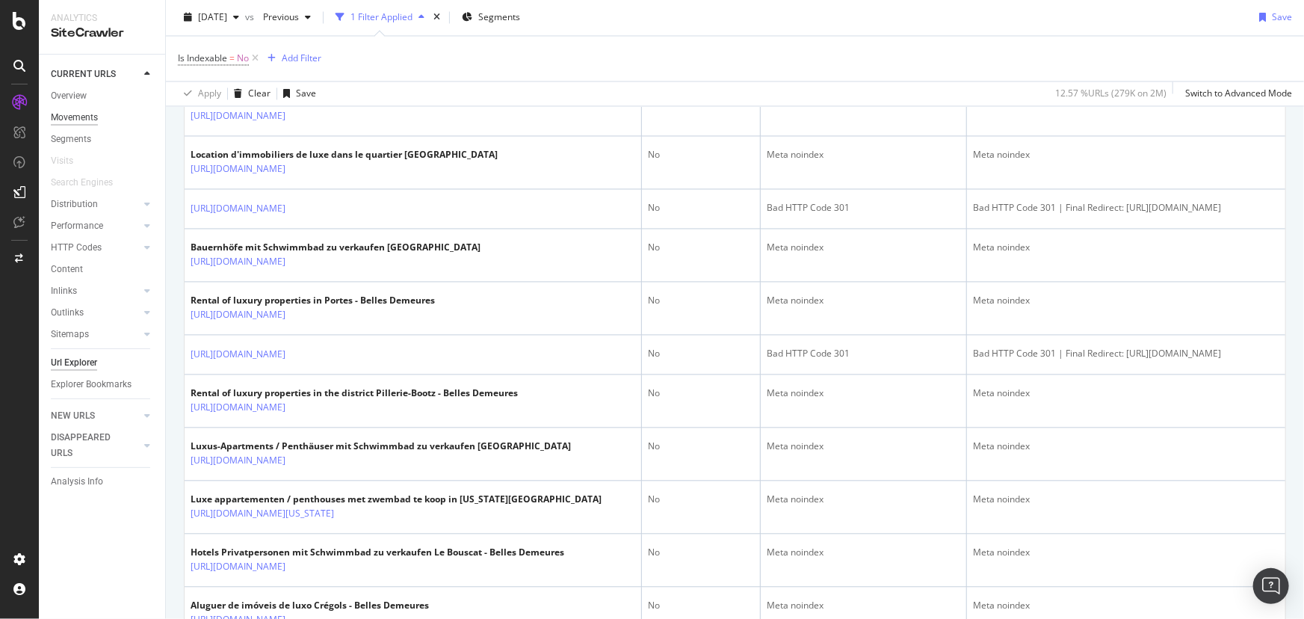
scroll to position [1290, 0]
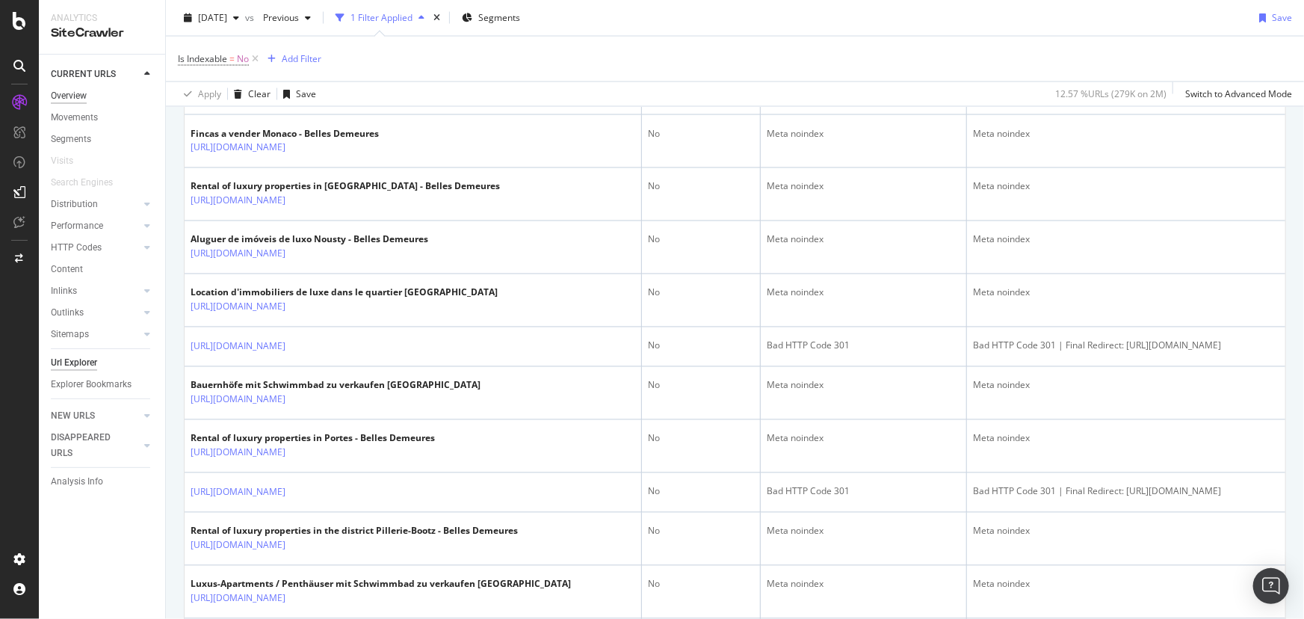
click at [72, 99] on div "Overview" at bounding box center [69, 96] width 36 height 16
